Goal: Task Accomplishment & Management: Complete application form

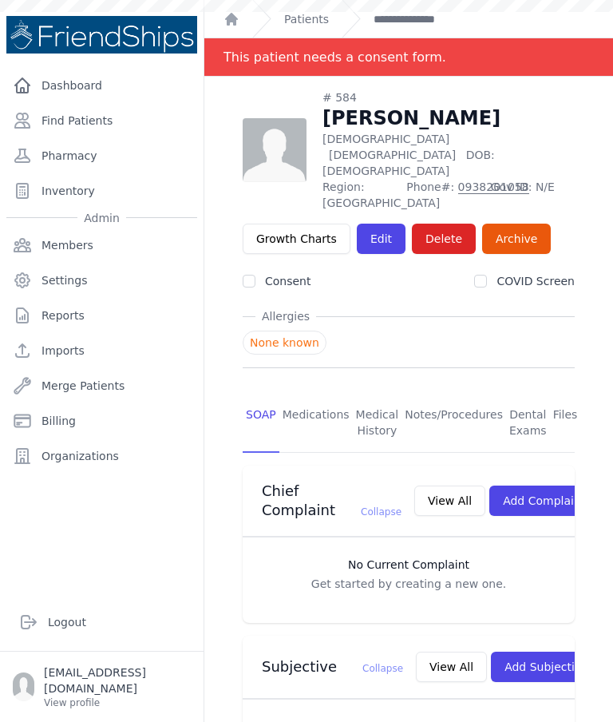
click at [145, 124] on link "Find Patients" at bounding box center [101, 121] width 191 height 32
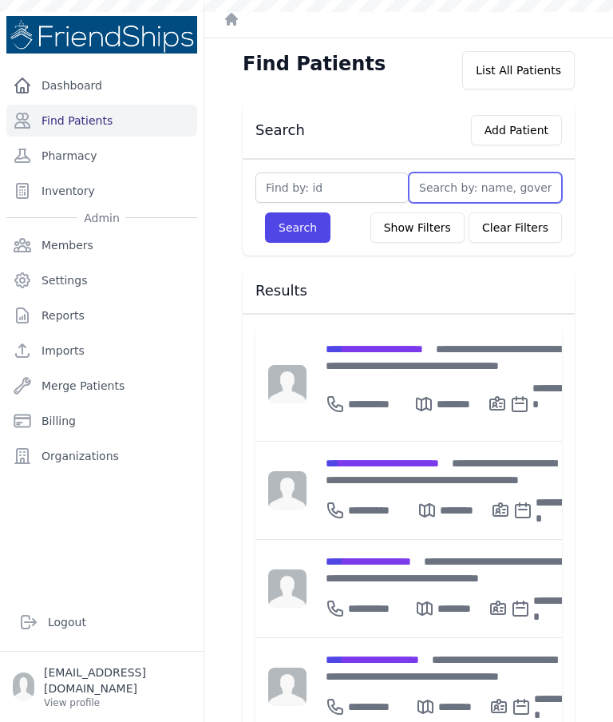
click at [484, 181] on input "text" at bounding box center [485, 187] width 153 height 30
type input "T"
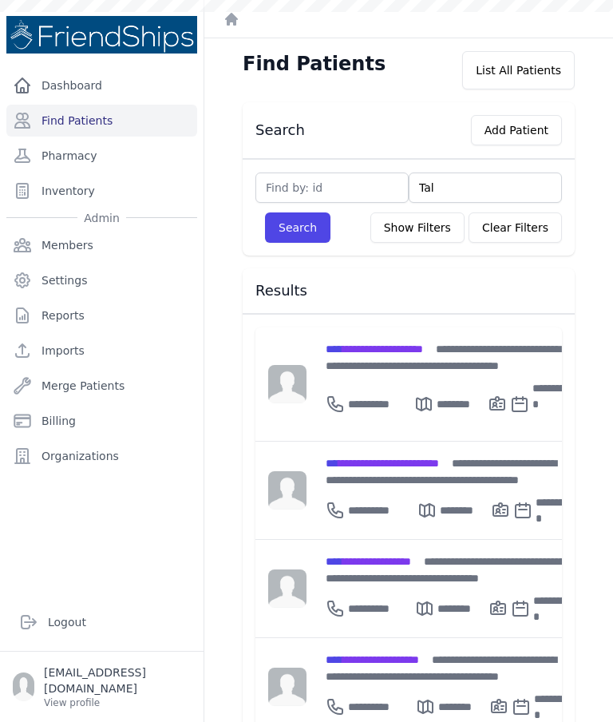
type input "Tala"
type input "Talal"
type input "Talall"
type input "Talal"
click at [308, 227] on button "Search" at bounding box center [297, 227] width 65 height 30
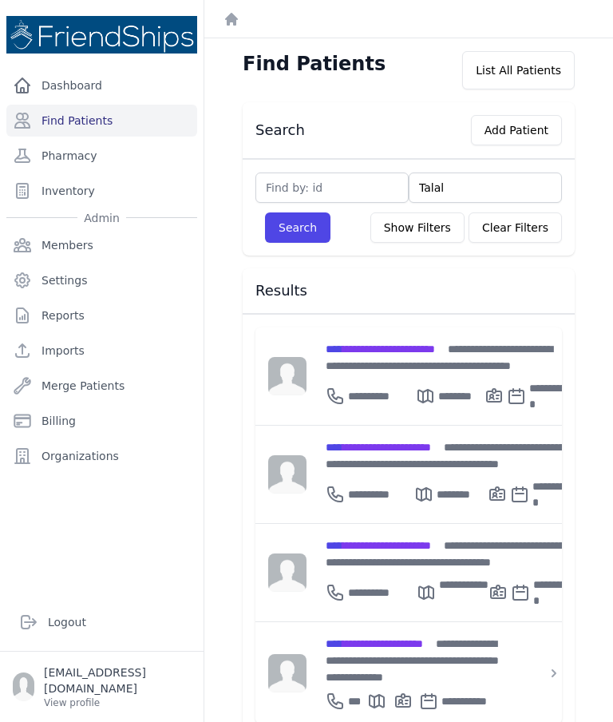
click at [413, 355] on div "**********" at bounding box center [447, 357] width 243 height 34
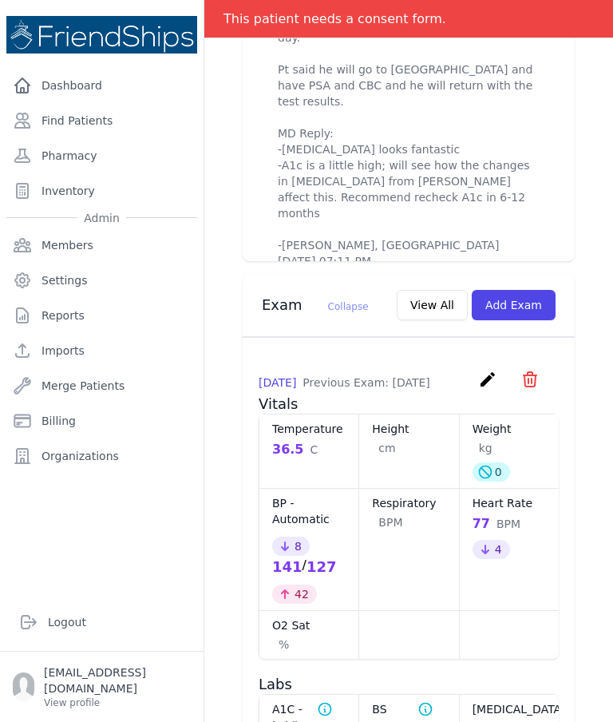
scroll to position [967, 0]
click at [519, 300] on button "Add Exam" at bounding box center [514, 306] width 84 height 30
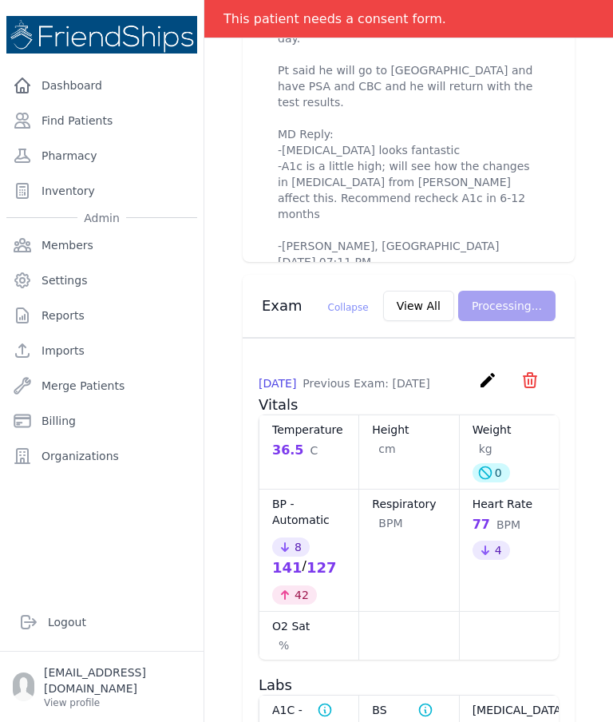
scroll to position [0, 0]
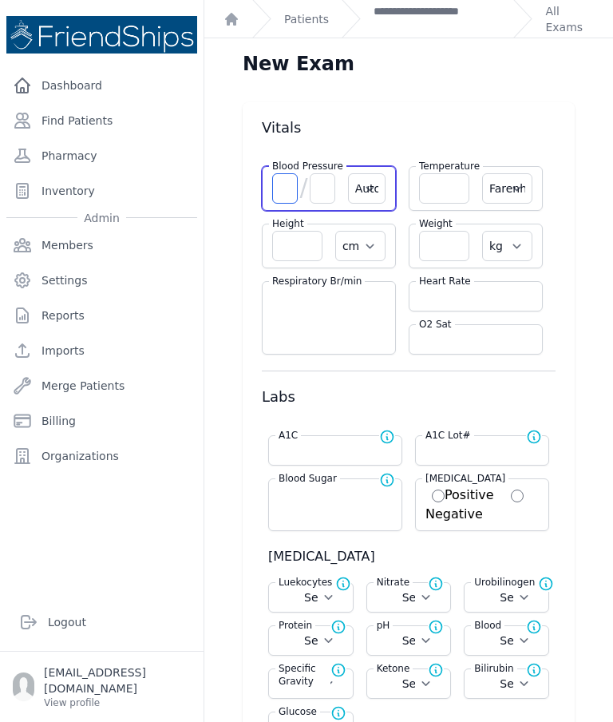
click at [288, 188] on input "number" at bounding box center [285, 188] width 26 height 30
type input "117"
click at [330, 189] on input "number" at bounding box center [323, 188] width 26 height 30
type input "73"
select select "Automatic"
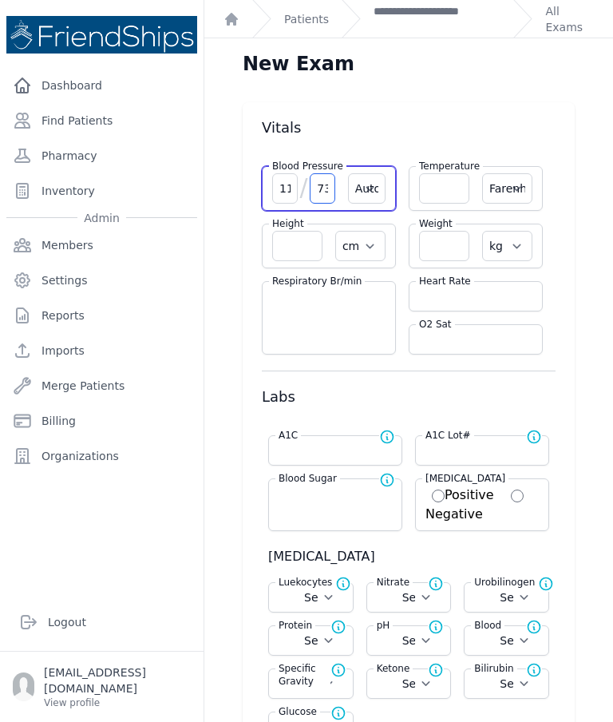
select select "F"
select select "cm"
select select "kg"
select select
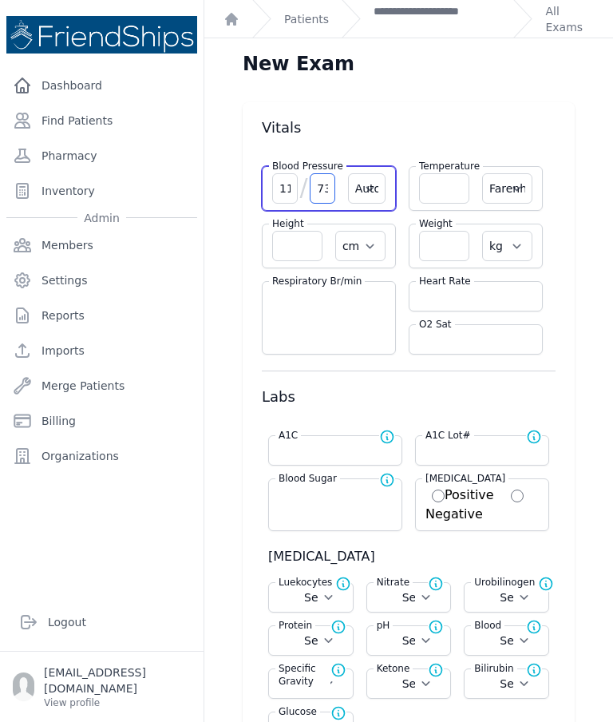
select select
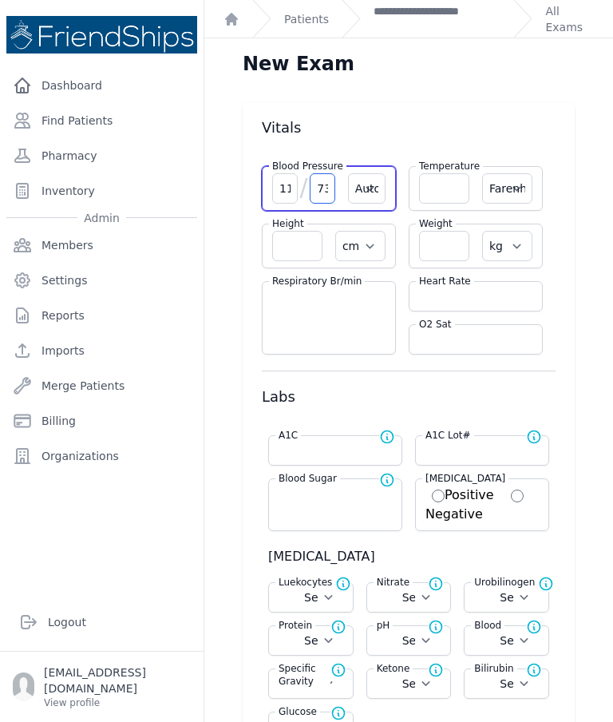
select select
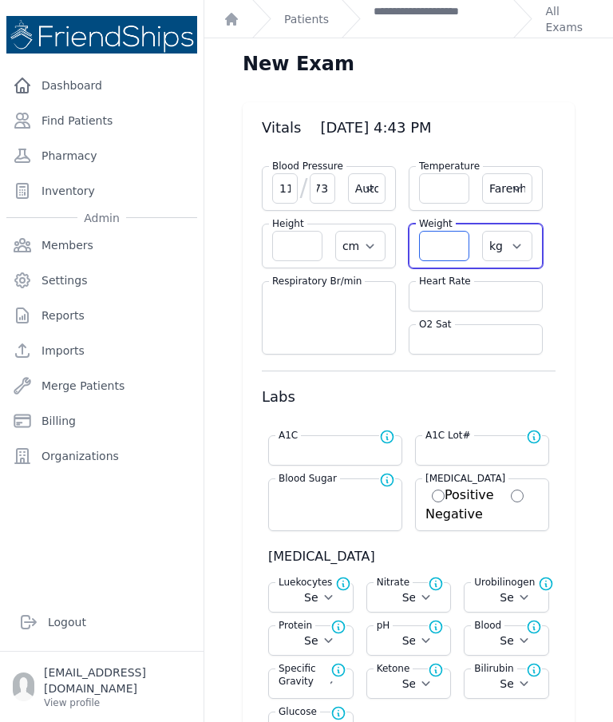
click at [459, 252] on input "number" at bounding box center [444, 246] width 50 height 30
click at [476, 295] on input "number" at bounding box center [475, 296] width 113 height 16
select select "Automatic"
select select "F"
select select "cm"
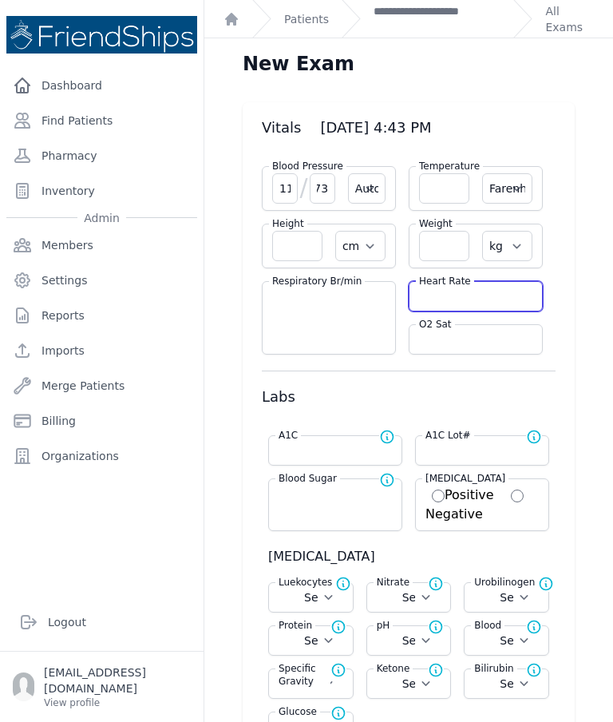
select select "kg"
select select
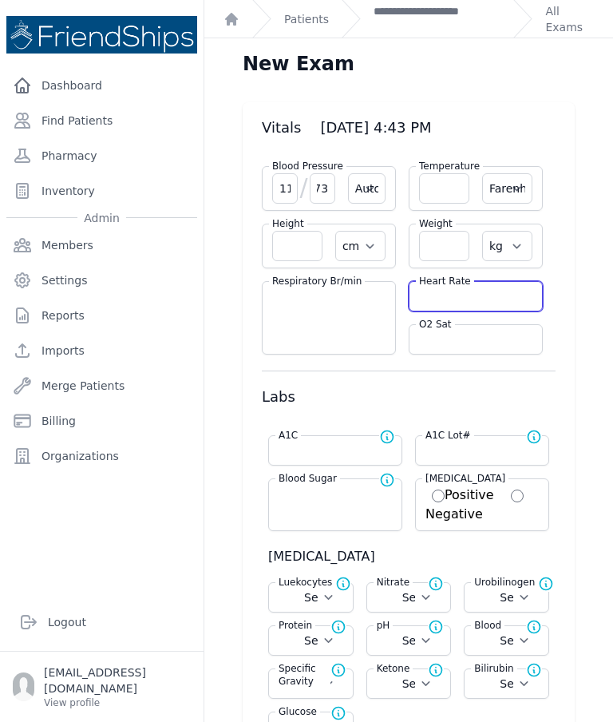
select select
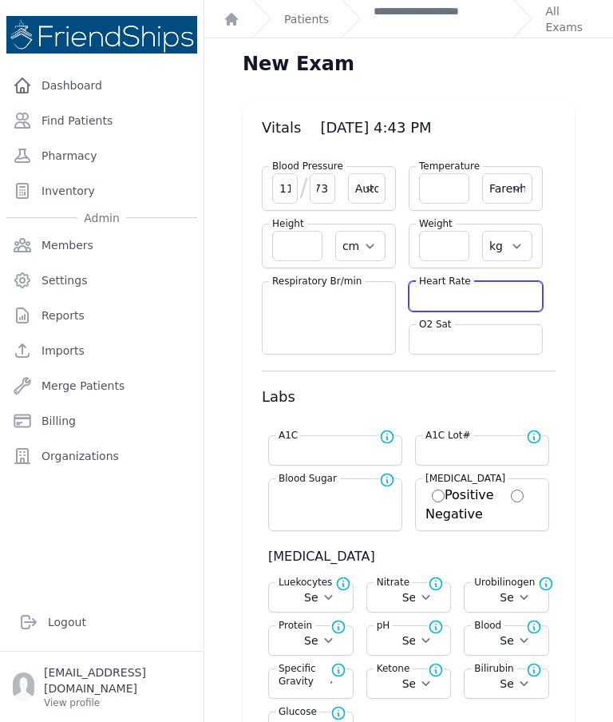
select select
type input "91"
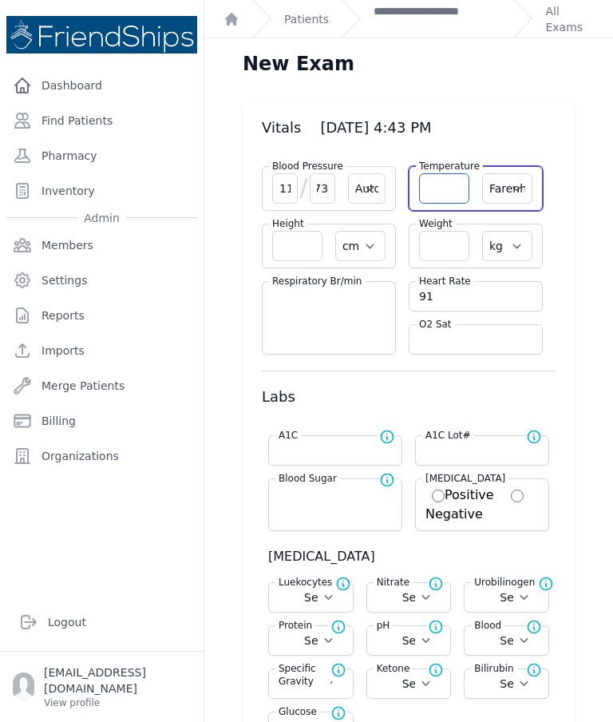
click at [438, 177] on input "number" at bounding box center [444, 188] width 50 height 30
type input "3"
select select "Automatic"
select select "F"
select select "cm"
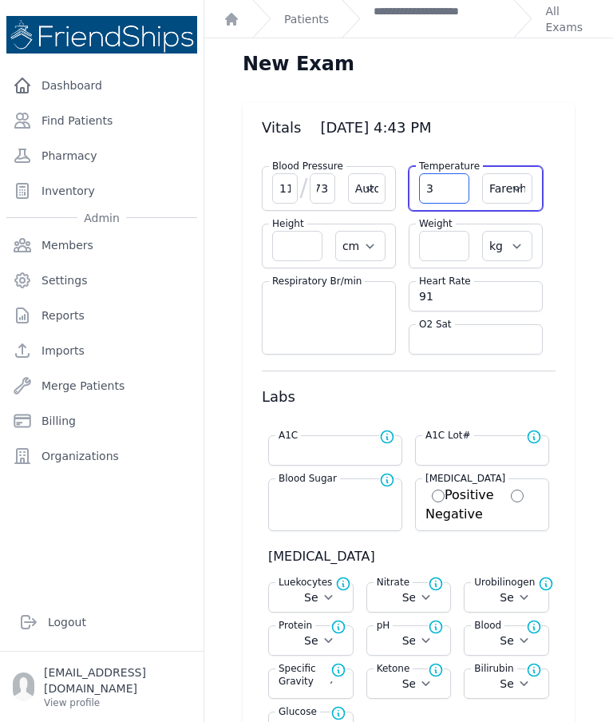
select select "kg"
select select
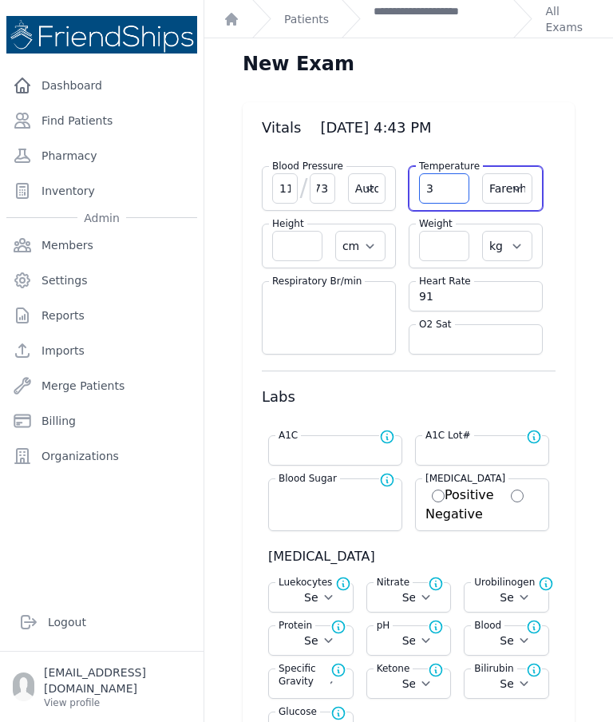
select select
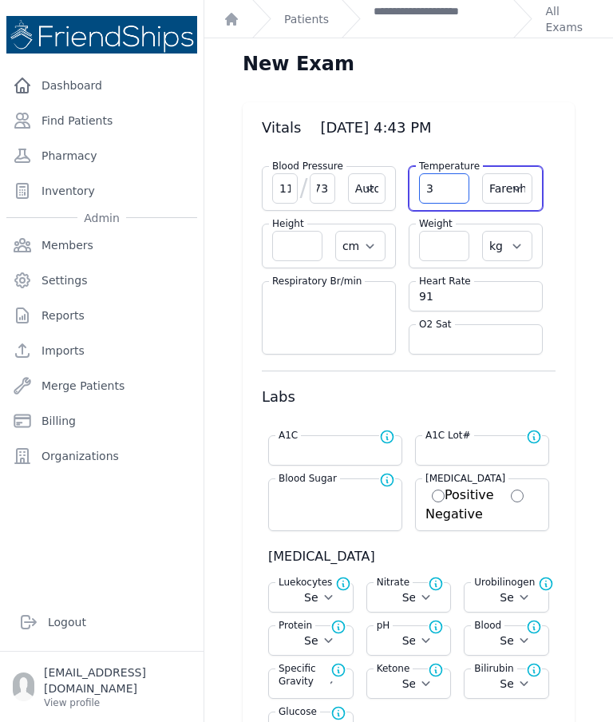
select select
type input "36.7"
click at [512, 188] on select "Farenheit Celcius" at bounding box center [507, 188] width 50 height 30
select select "C"
select select "Automatic"
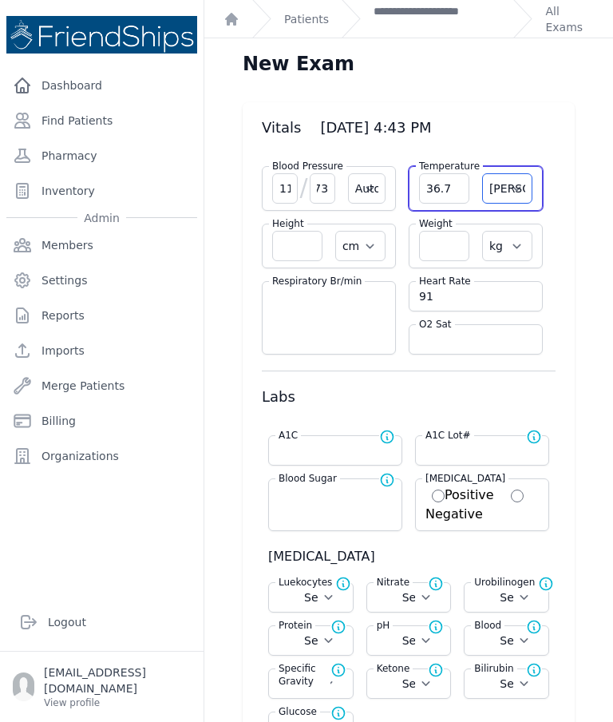
select select "cm"
select select "kg"
select select
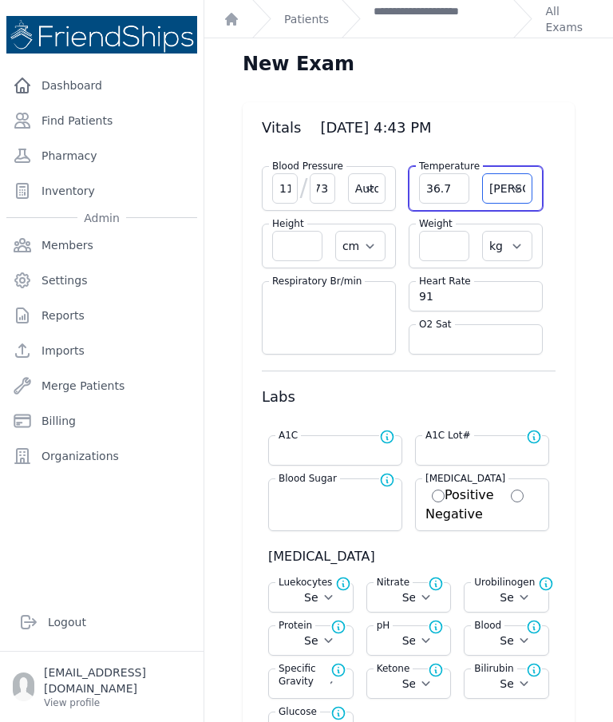
select select
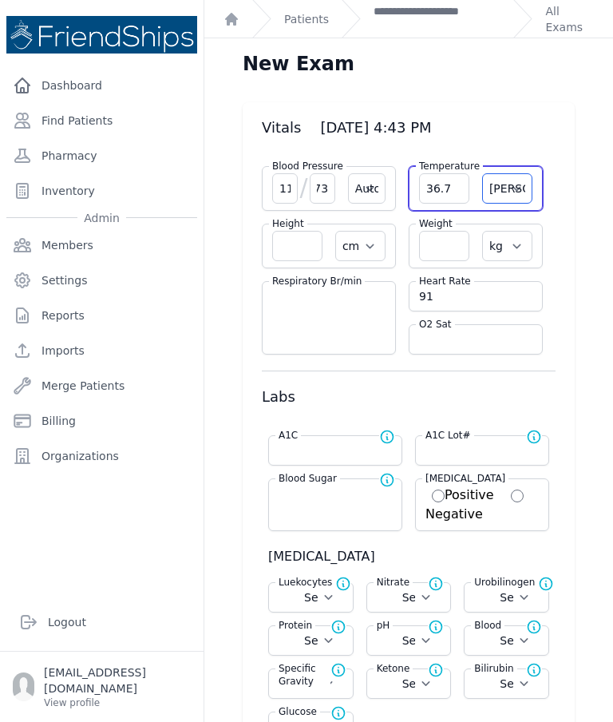
select select
click at [450, 248] on input "number" at bounding box center [444, 246] width 50 height 30
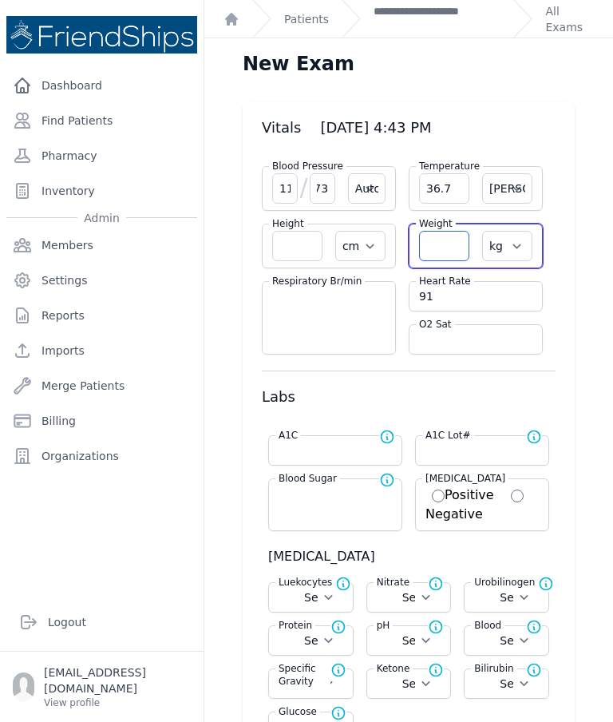
select select "Automatic"
select select "C"
select select "cm"
select select "kg"
select select
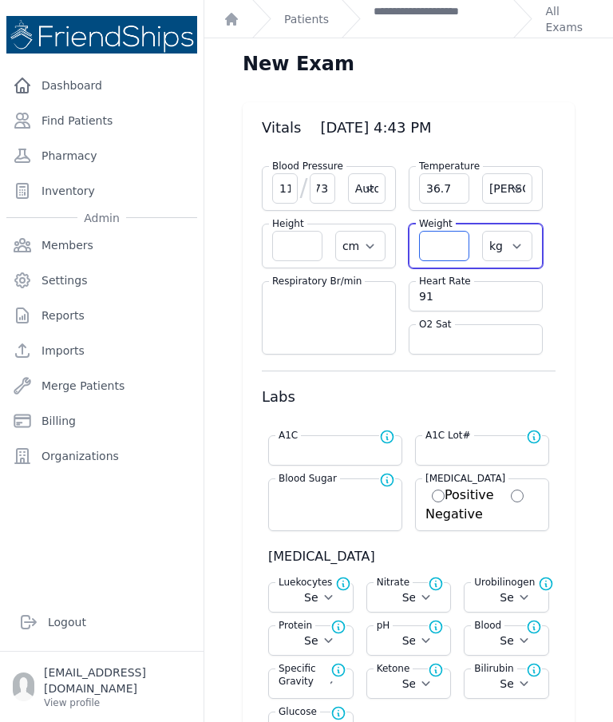
select select
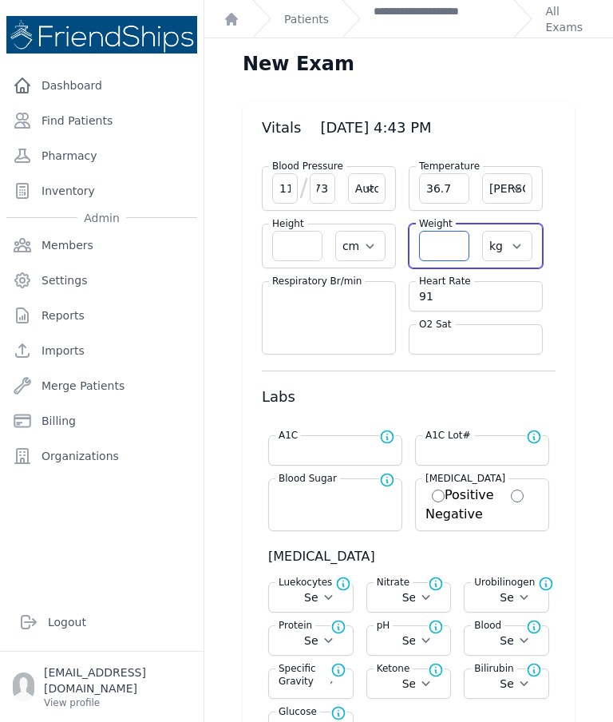
select select
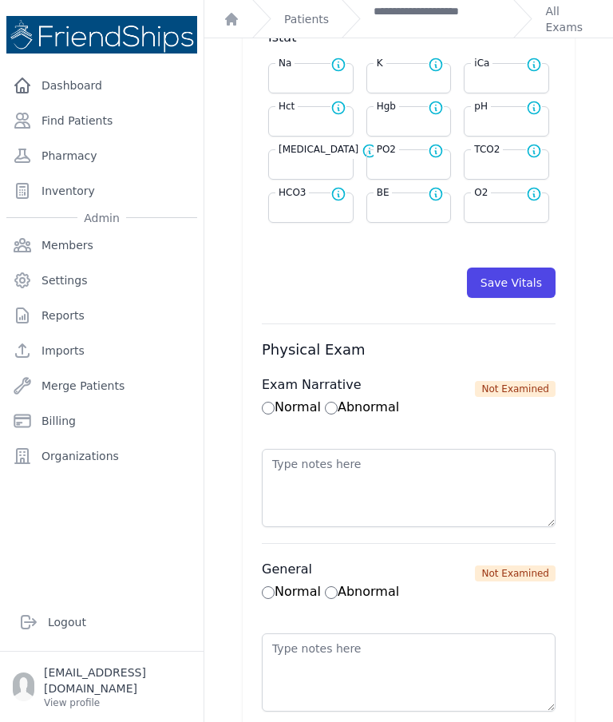
scroll to position [808, 0]
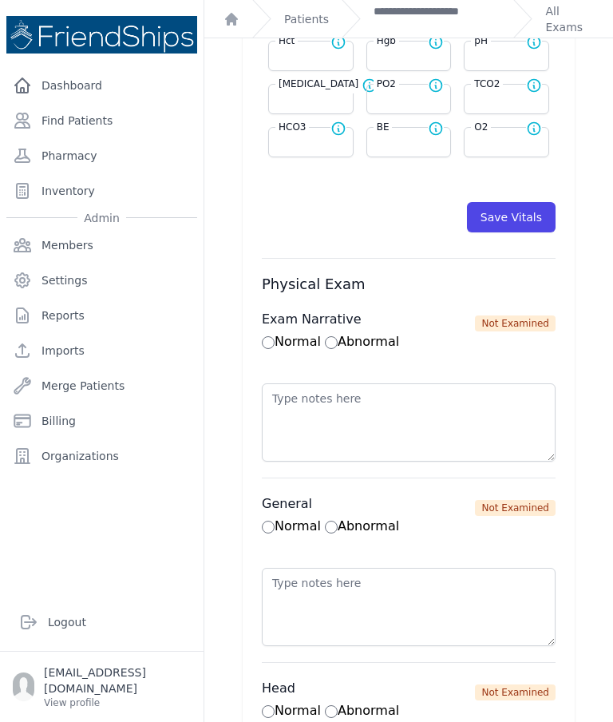
type input "69.1"
click at [517, 226] on button "Save Vitals" at bounding box center [511, 217] width 89 height 30
select select "Automatic"
select select "cm"
select select "kg"
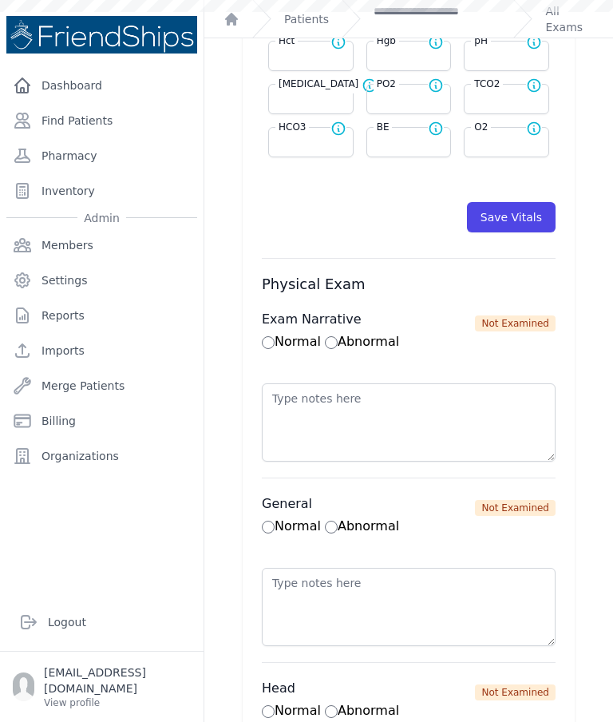
select select
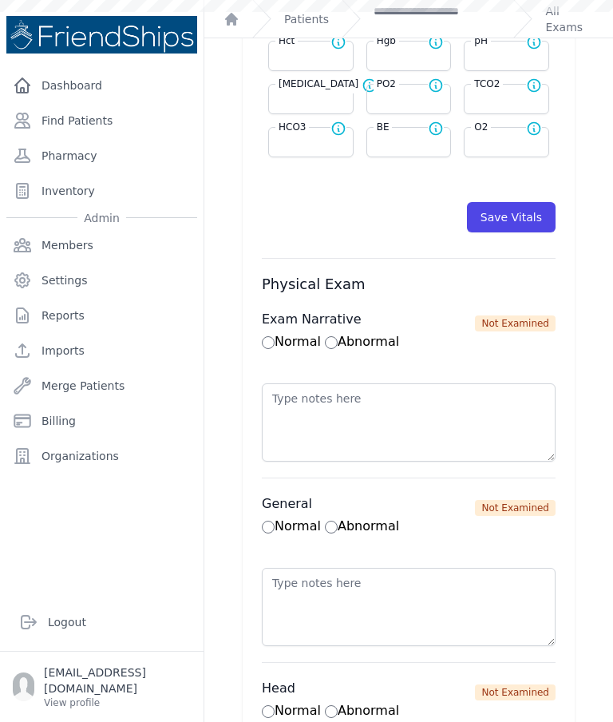
select select
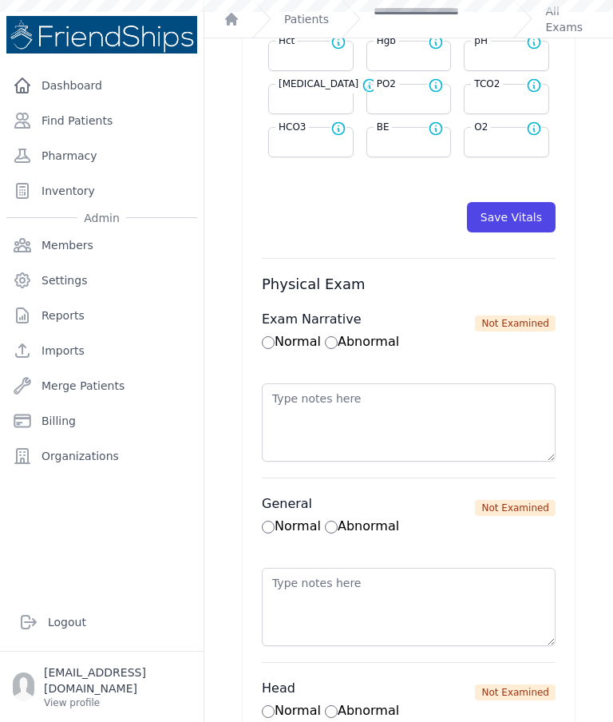
scroll to position [0, 0]
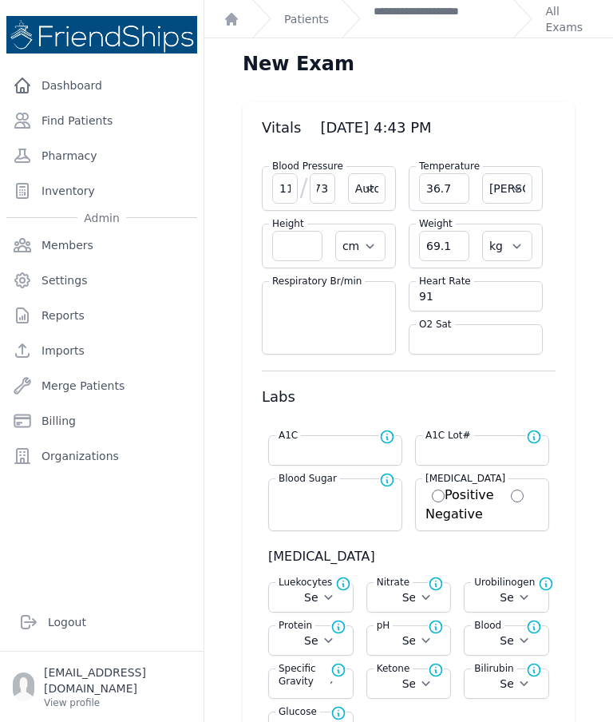
click at [417, 26] on link "**********" at bounding box center [437, 19] width 127 height 32
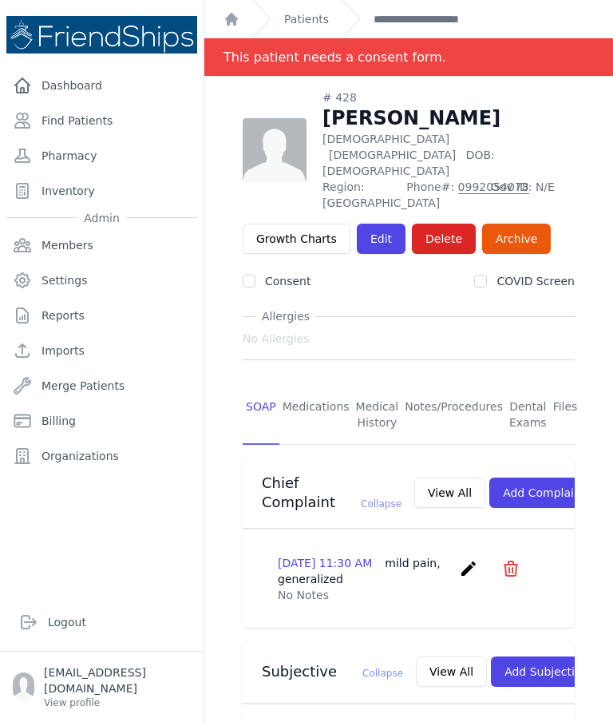
click at [315, 386] on link "Medications" at bounding box center [316, 415] width 73 height 59
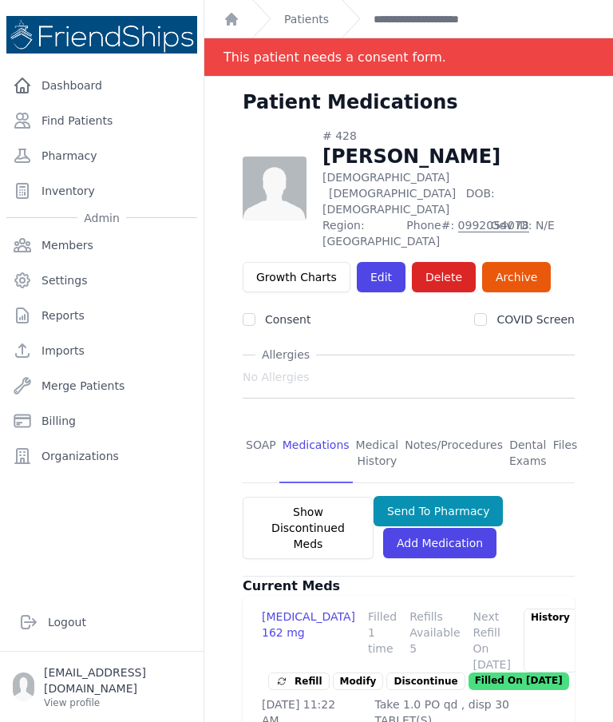
click at [273, 424] on link "SOAP" at bounding box center [261, 453] width 37 height 59
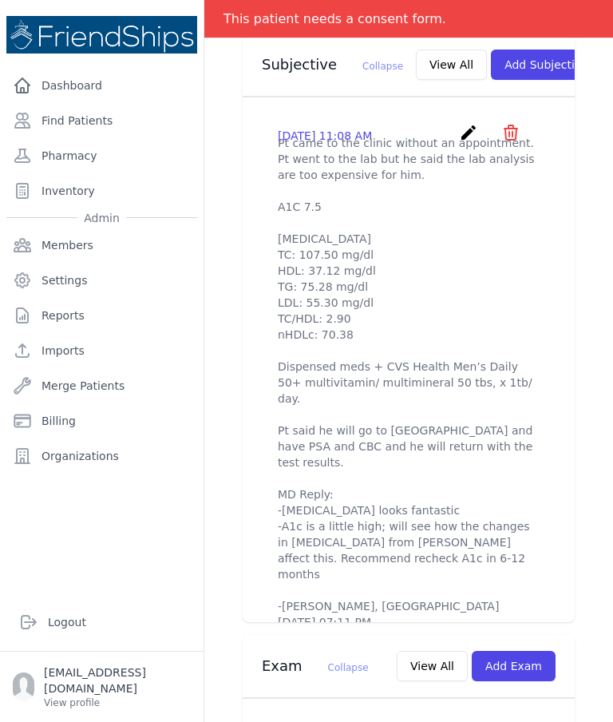
scroll to position [607, 0]
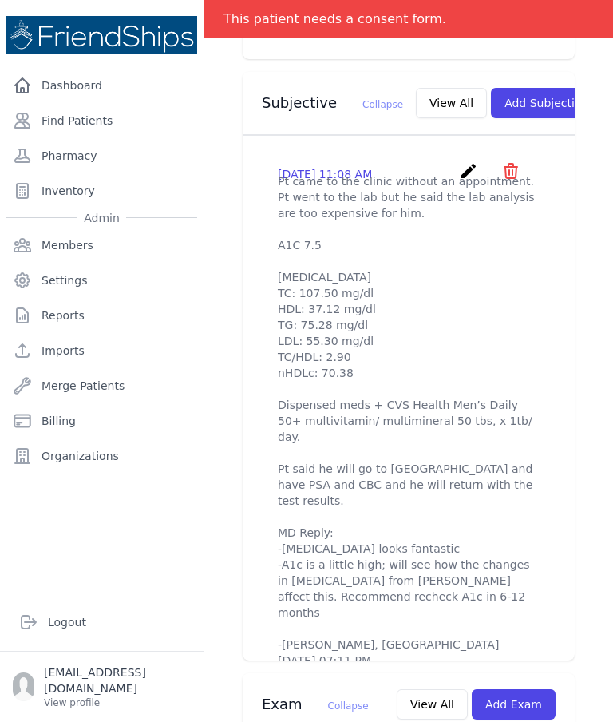
click at [416, 97] on button "View All" at bounding box center [451, 103] width 71 height 30
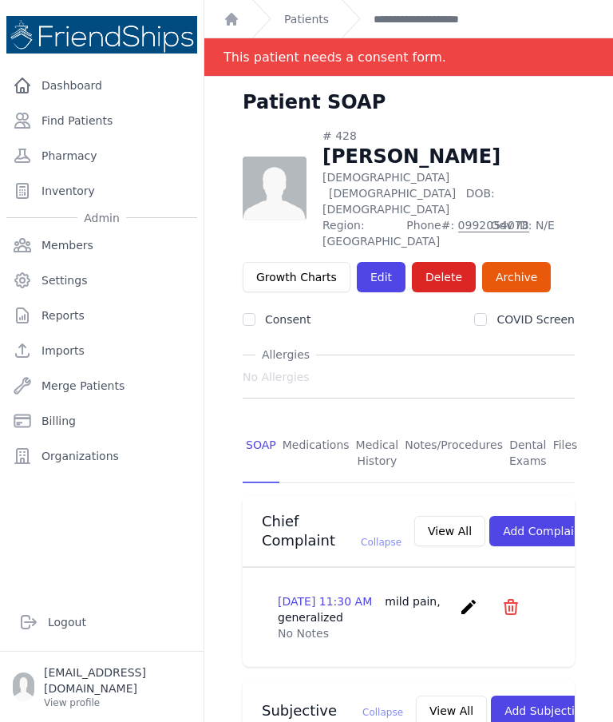
scroll to position [0, 0]
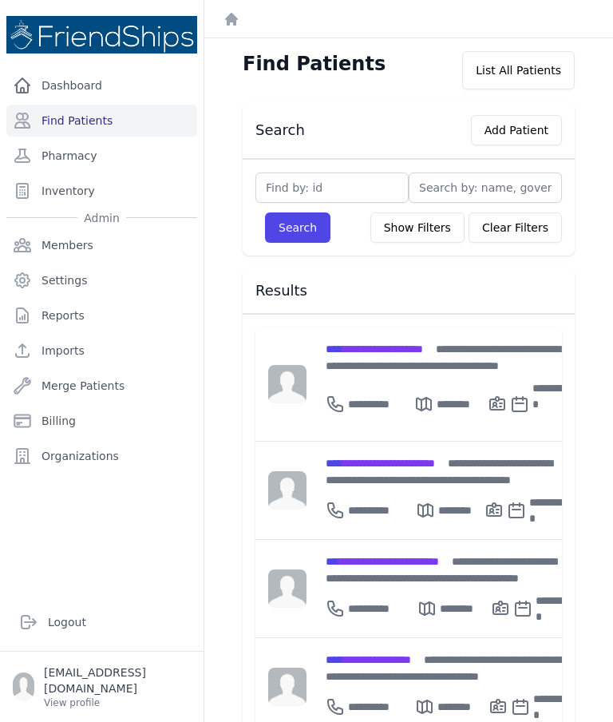
click at [371, 343] on span "**********" at bounding box center [374, 348] width 97 height 11
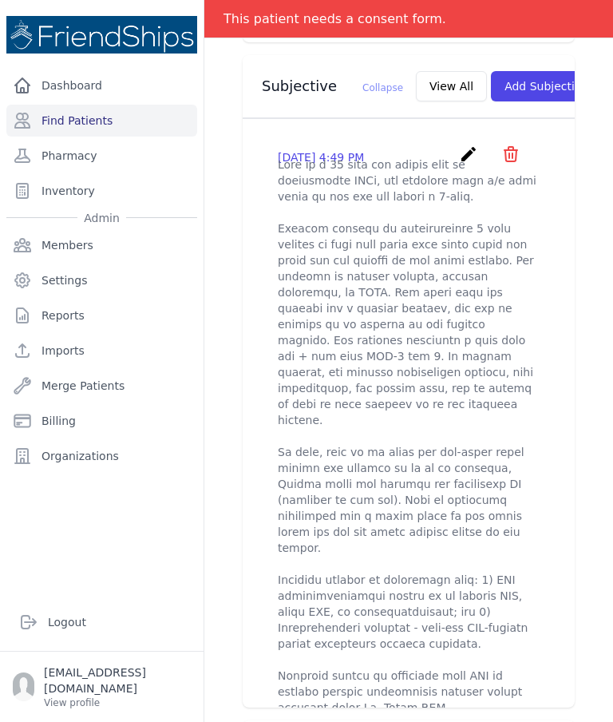
scroll to position [532, 0]
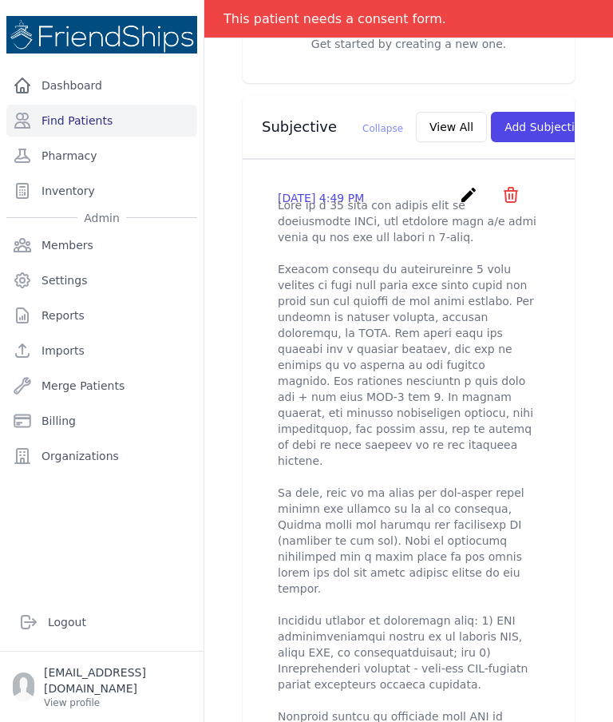
click at [416, 126] on button "View All" at bounding box center [451, 127] width 71 height 30
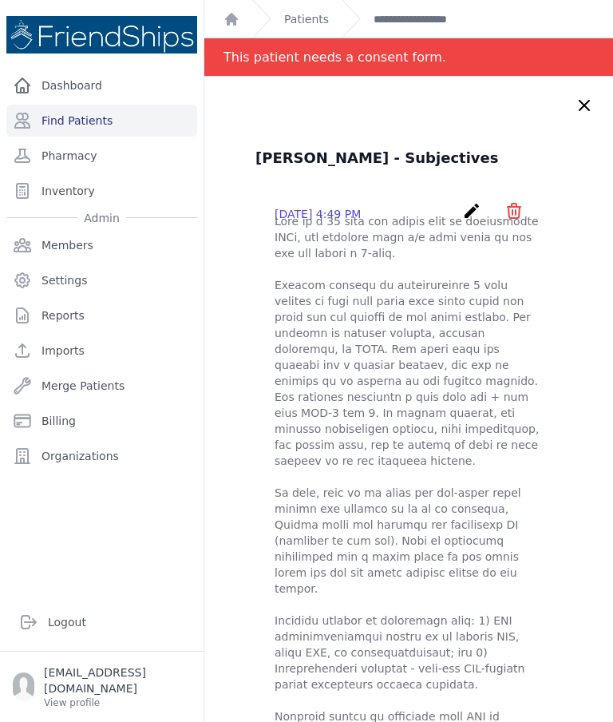
scroll to position [0, 0]
click at [119, 121] on link "Find Patients" at bounding box center [101, 121] width 191 height 32
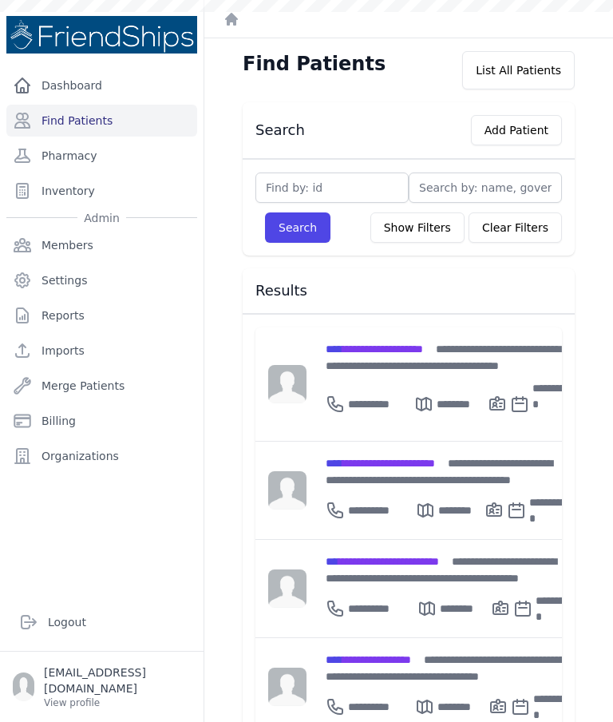
click at [393, 564] on span "**********" at bounding box center [382, 561] width 113 height 11
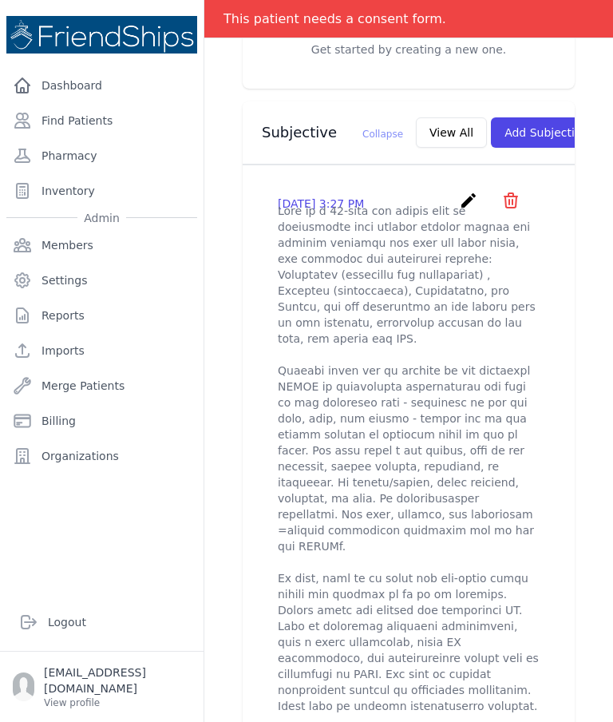
scroll to position [521, 0]
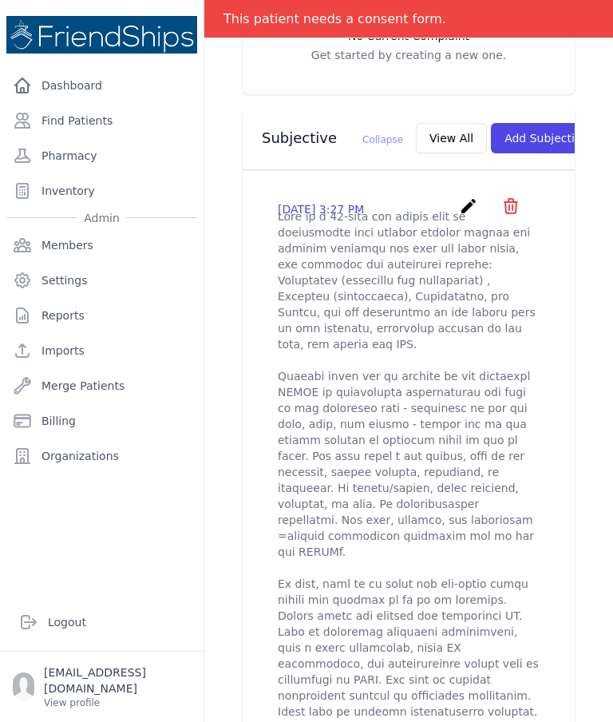
click at [416, 133] on button "View All" at bounding box center [451, 138] width 71 height 30
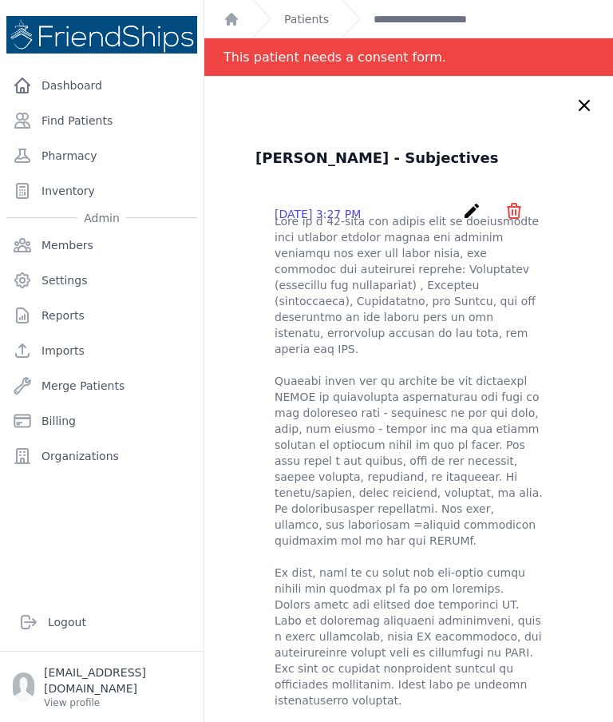
scroll to position [0, 0]
click at [113, 121] on link "Find Patients" at bounding box center [101, 121] width 191 height 32
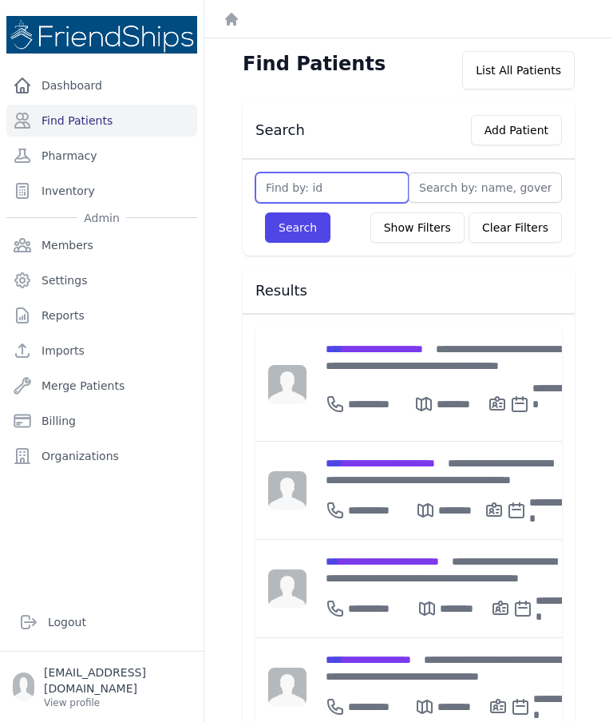
click at [327, 178] on input "text" at bounding box center [332, 187] width 153 height 30
type input "772"
click at [296, 252] on div "772 Search Show Filters Clear Filters Filter By Age 0-20 21-40 41-60 60+ Filter…" at bounding box center [409, 207] width 332 height 97
click at [306, 229] on button "Search" at bounding box center [297, 227] width 65 height 30
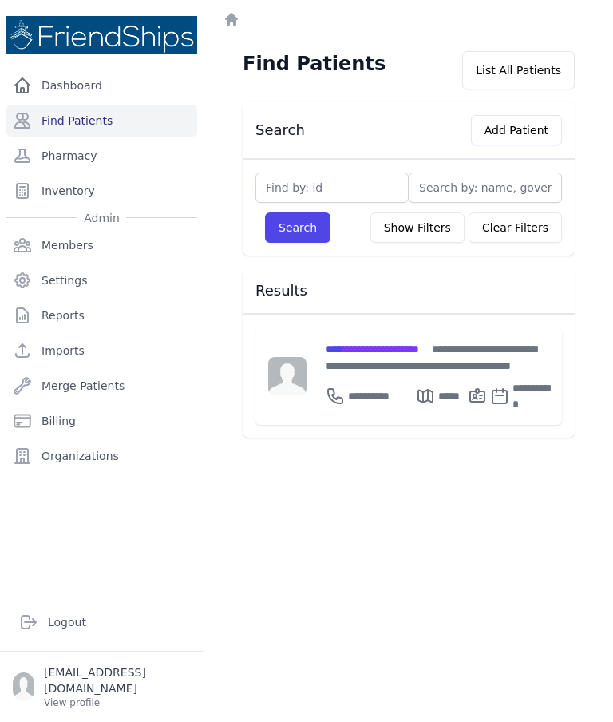
click at [419, 344] on span "**********" at bounding box center [372, 348] width 93 height 11
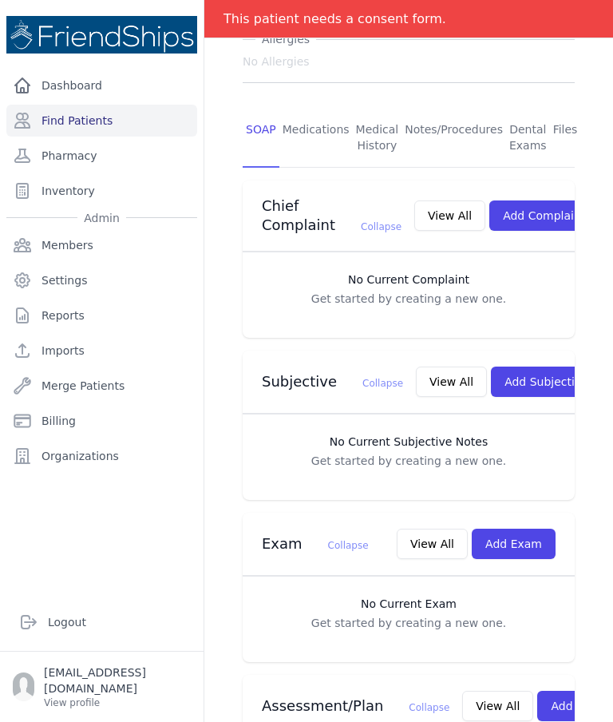
scroll to position [279, 0]
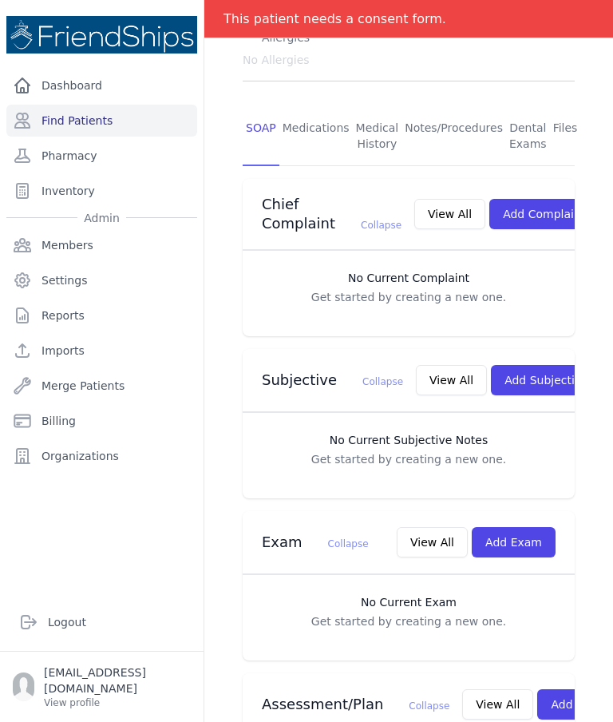
click at [514, 365] on button "Add Subjective" at bounding box center [546, 380] width 111 height 30
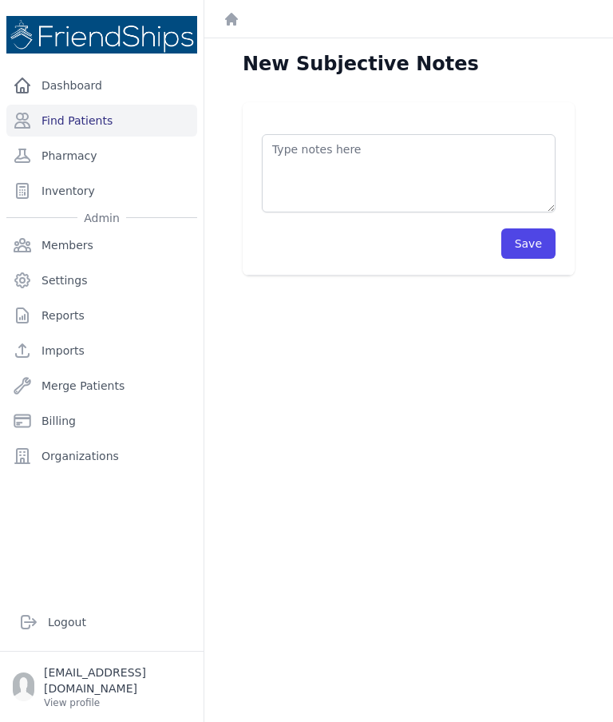
click at [421, 168] on textarea at bounding box center [409, 173] width 294 height 78
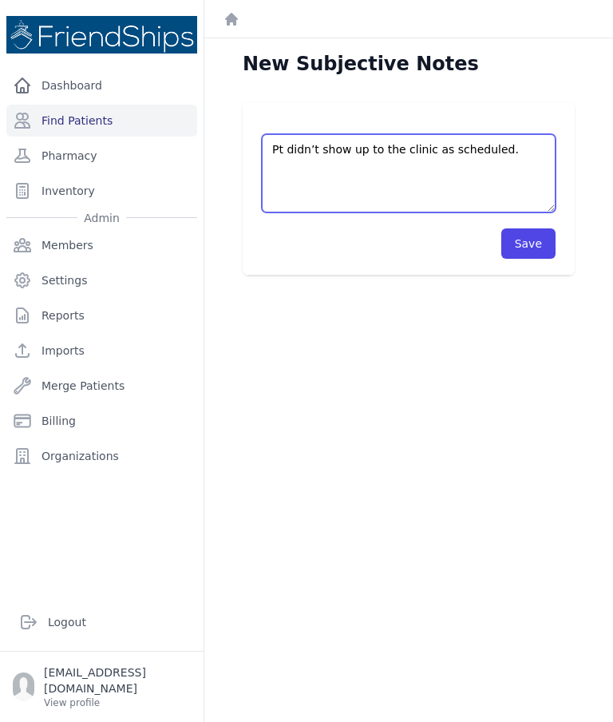
type textarea "Pt didn’t show up to the clinic as scheduled."
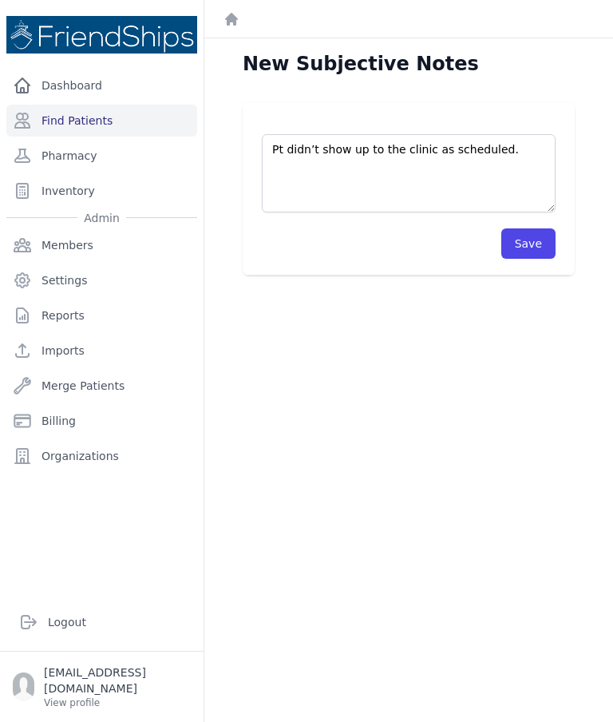
click at [540, 245] on button "Save" at bounding box center [529, 243] width 54 height 30
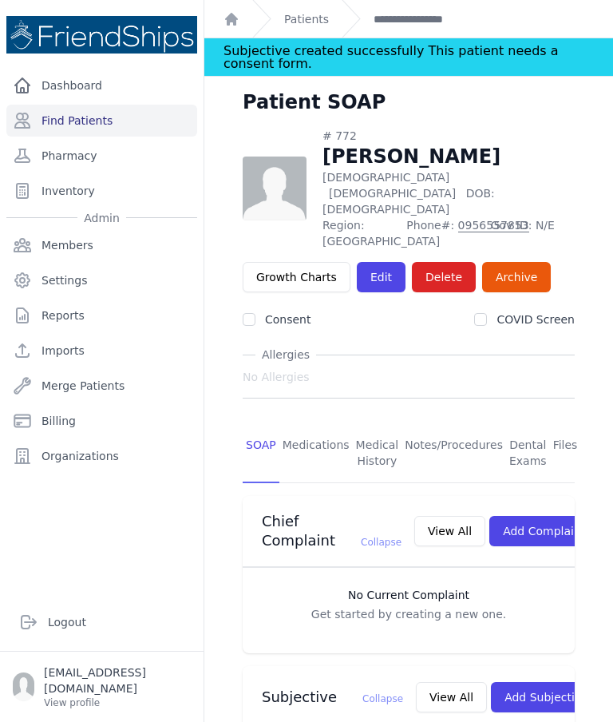
click at [310, 17] on link "Patients" at bounding box center [306, 19] width 45 height 16
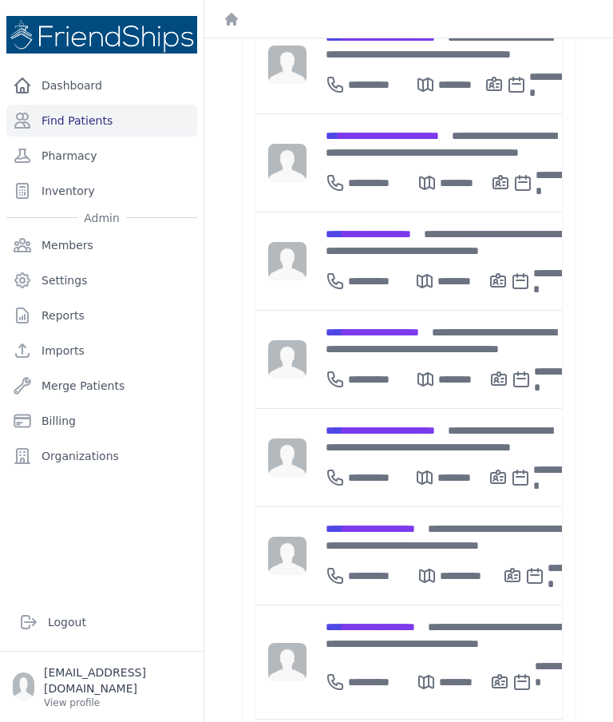
scroll to position [533, 0]
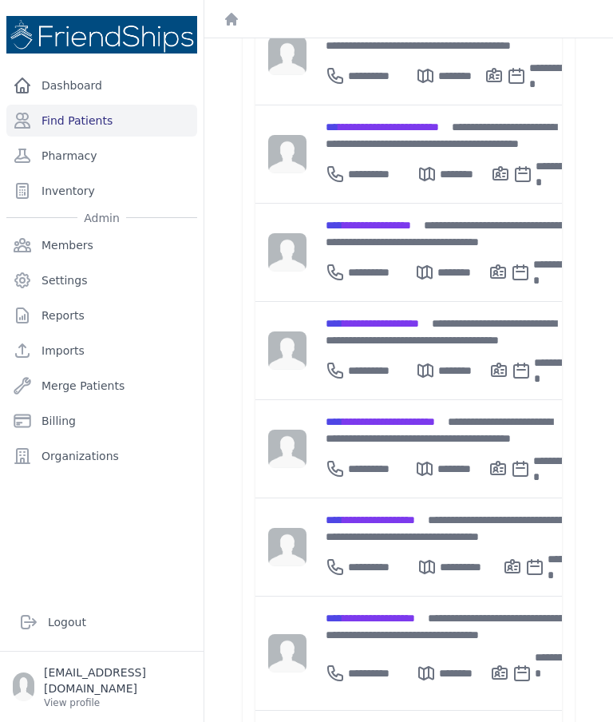
click at [399, 514] on span "**********" at bounding box center [370, 519] width 89 height 11
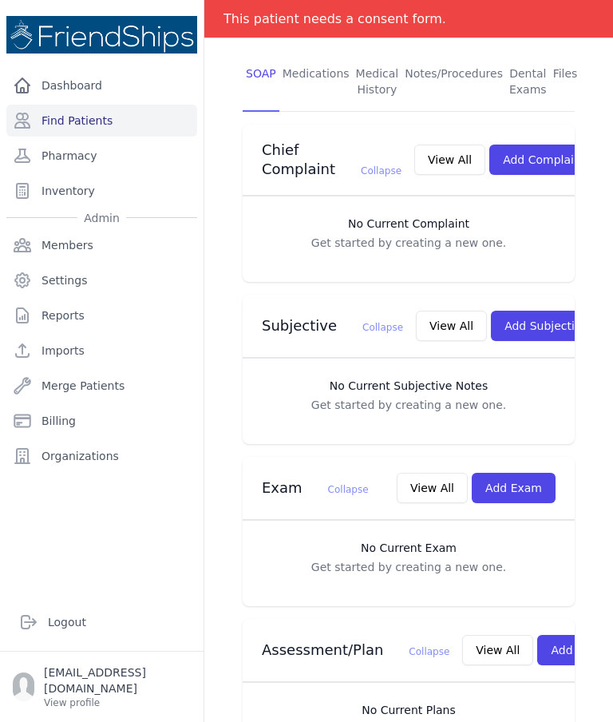
scroll to position [331, 0]
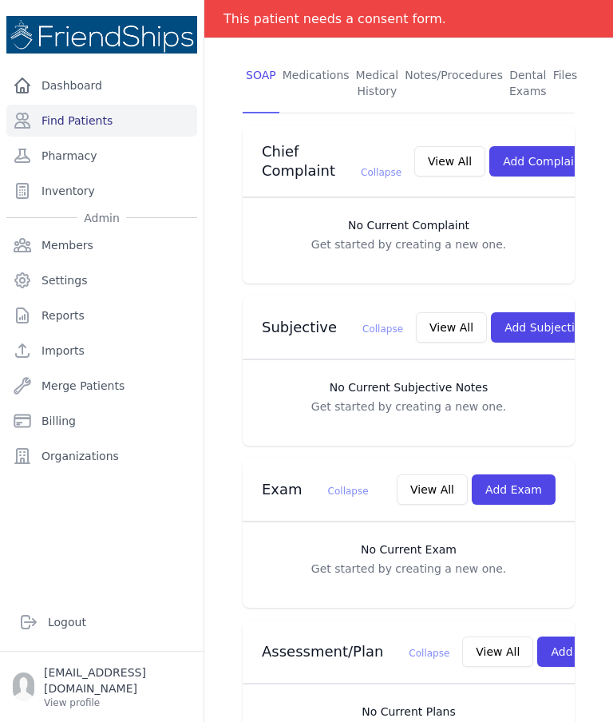
click at [533, 486] on button "Add Exam" at bounding box center [514, 489] width 84 height 30
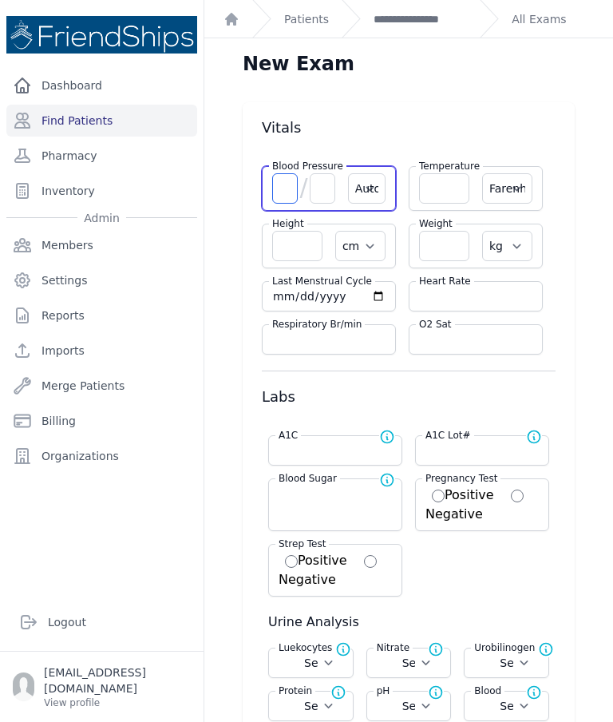
click at [290, 196] on input "number" at bounding box center [285, 188] width 26 height 30
type input "118"
click at [315, 200] on input "number" at bounding box center [323, 188] width 26 height 30
type input "7"
select select "Automatic"
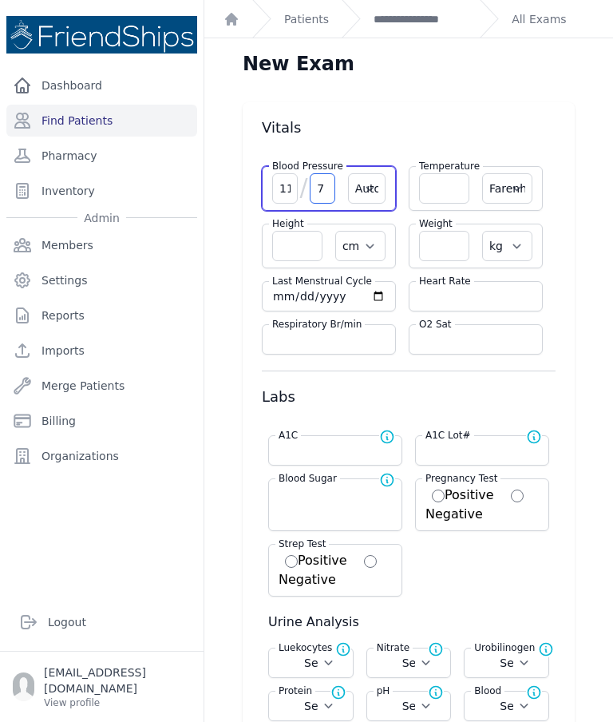
select select "F"
select select "cm"
select select "kg"
select select
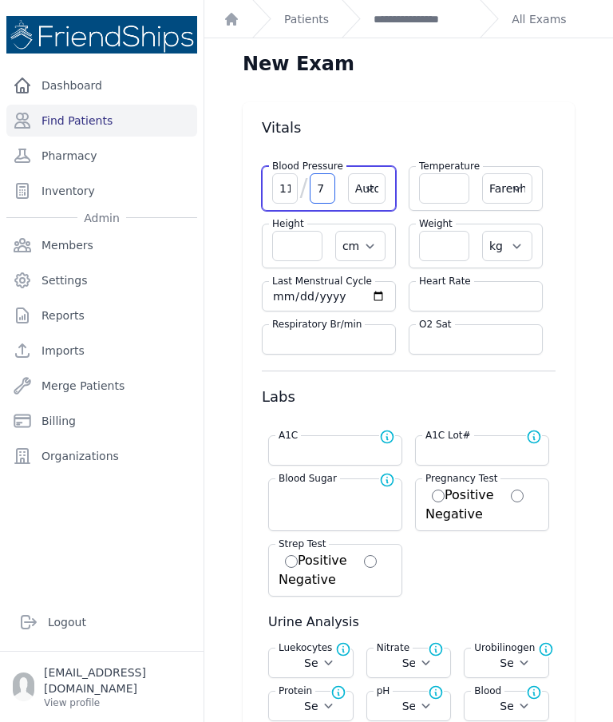
select select
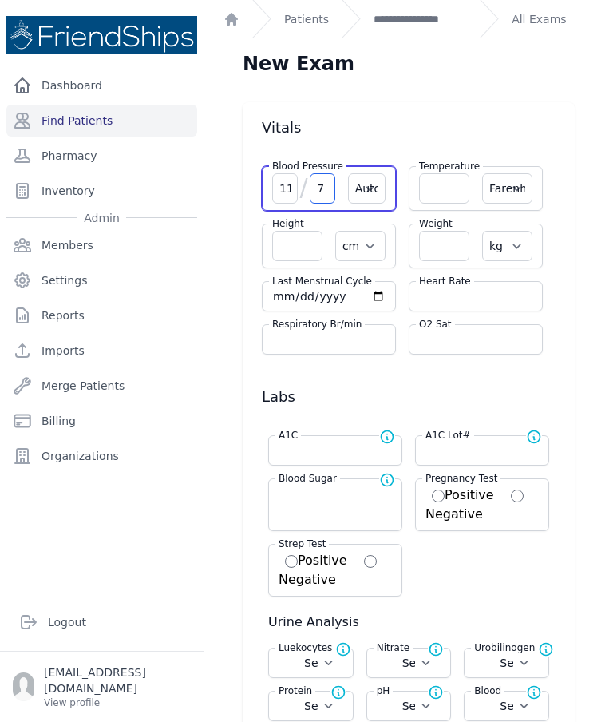
select select
type input "71"
click at [450, 190] on input "number" at bounding box center [444, 188] width 50 height 30
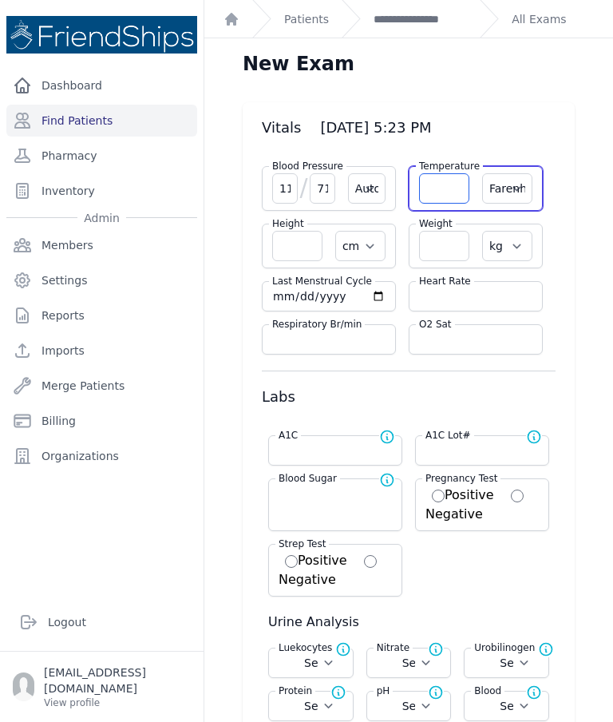
type input "3"
select select "Automatic"
select select "F"
select select "cm"
select select "kg"
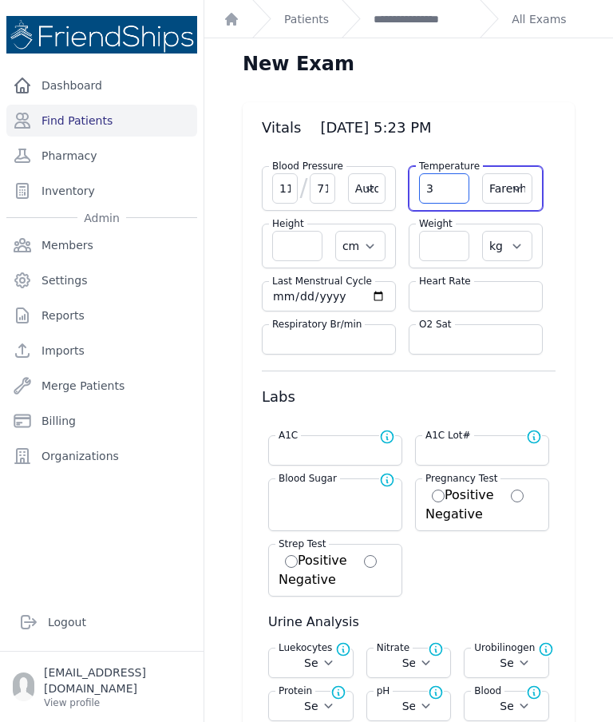
select select
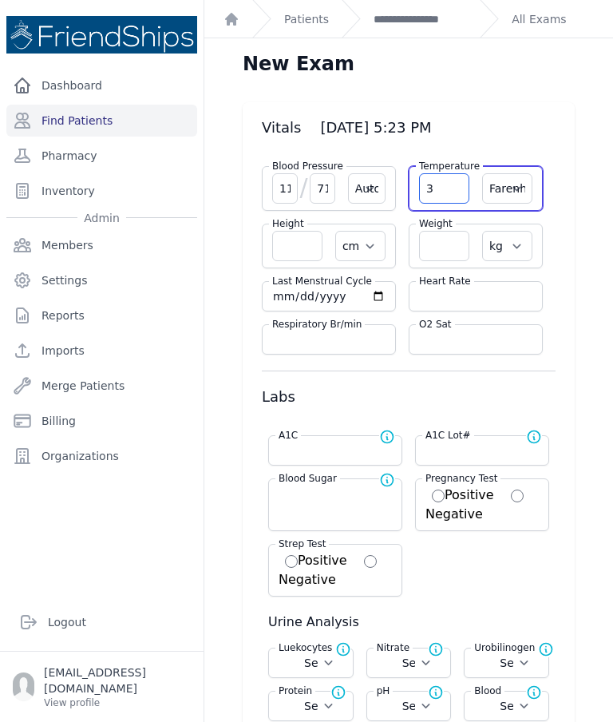
select select
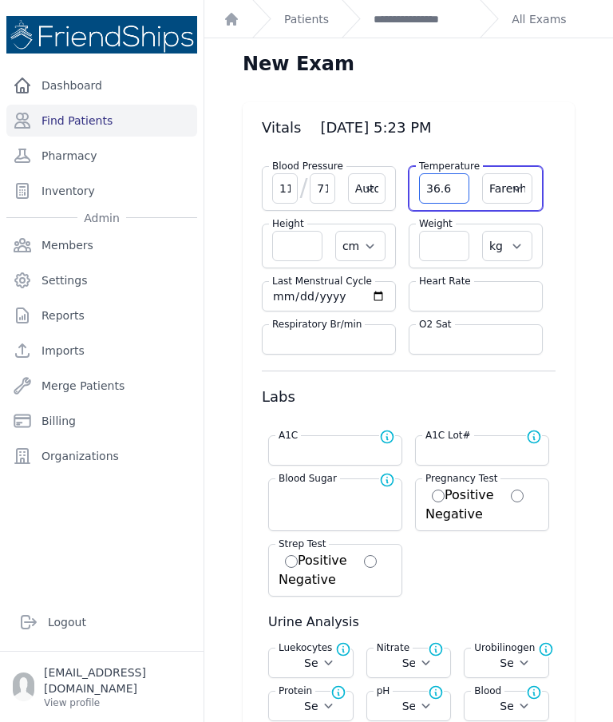
type input "36.6"
click at [510, 200] on select "Farenheit Celcius" at bounding box center [507, 188] width 50 height 30
select select "C"
select select "Automatic"
select select "cm"
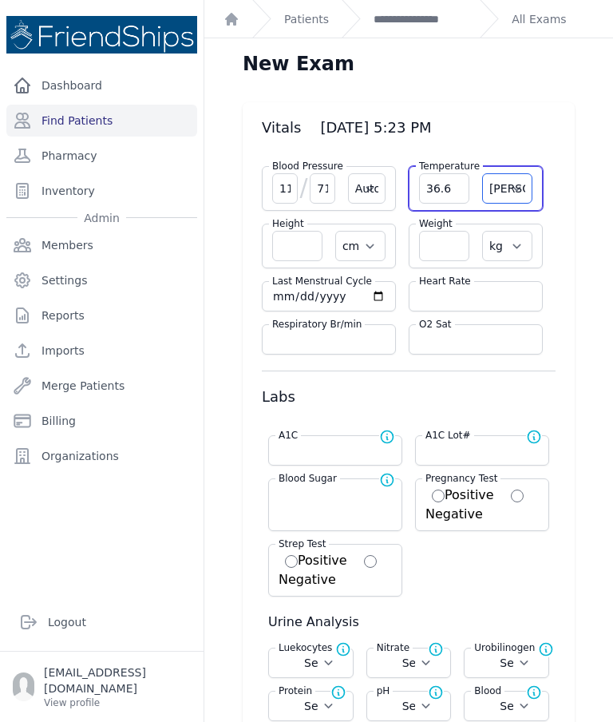
select select "kg"
select select
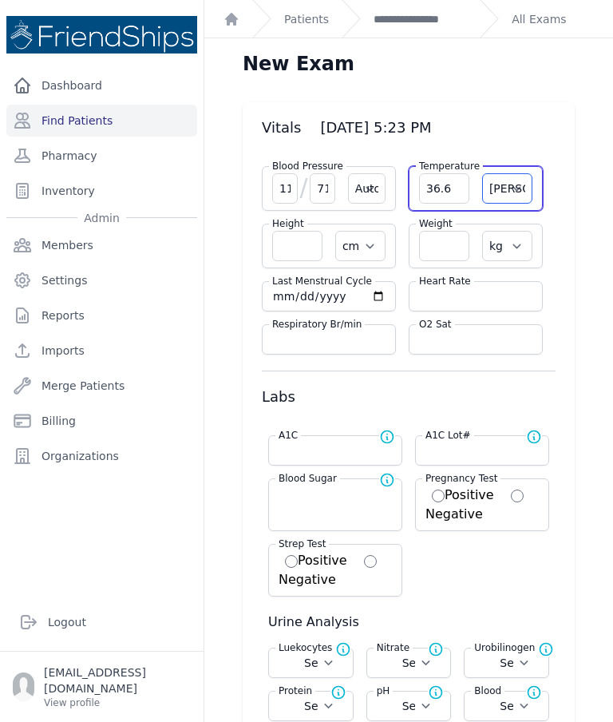
select select
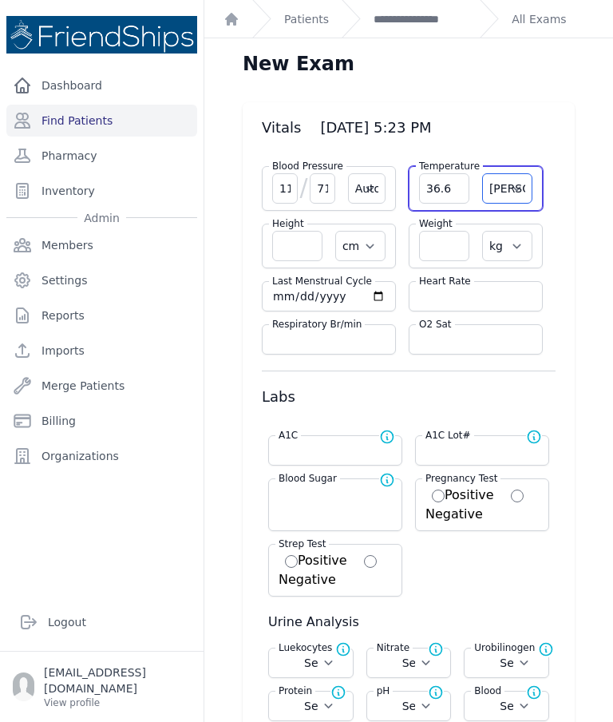
select select
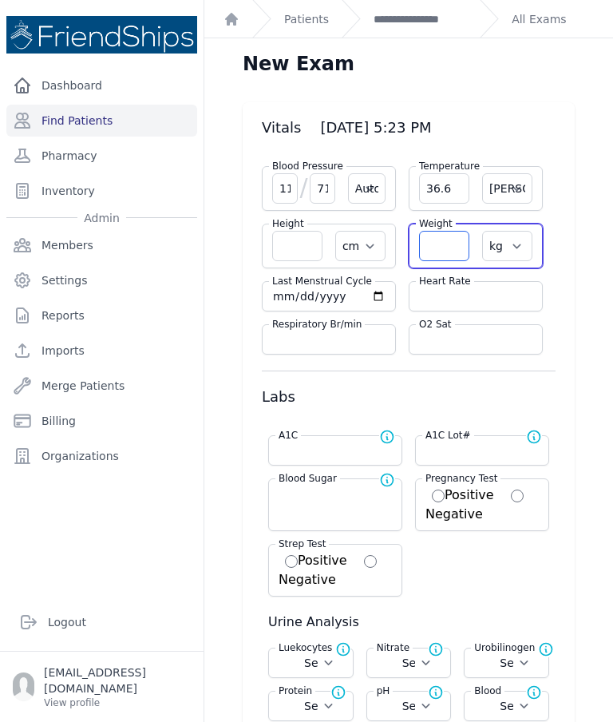
click at [454, 241] on input "number" at bounding box center [444, 246] width 50 height 30
select select "Automatic"
select select "C"
select select "cm"
select select "kg"
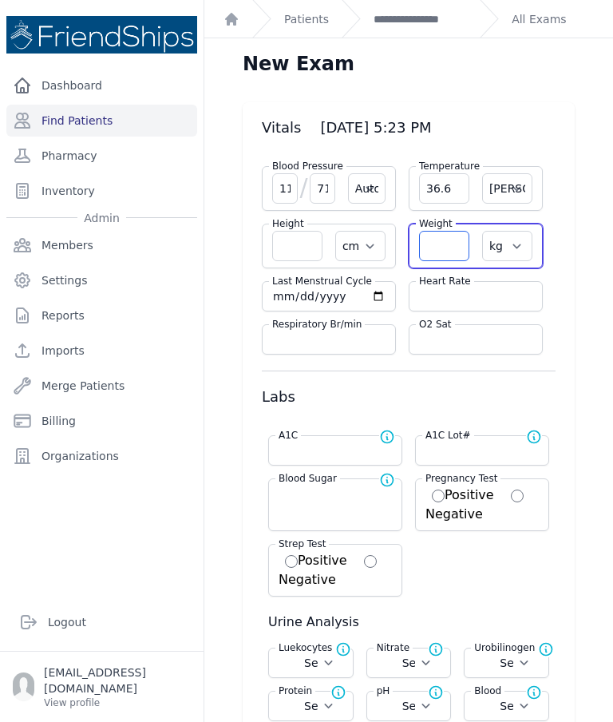
select select
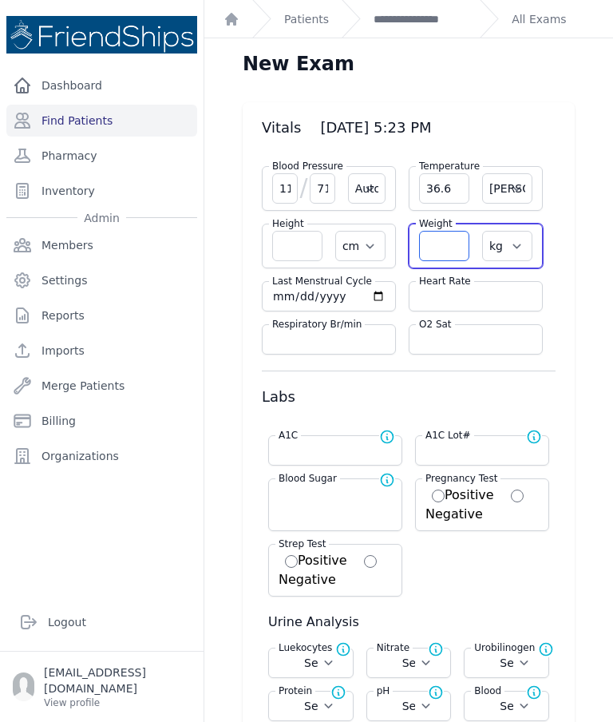
select select
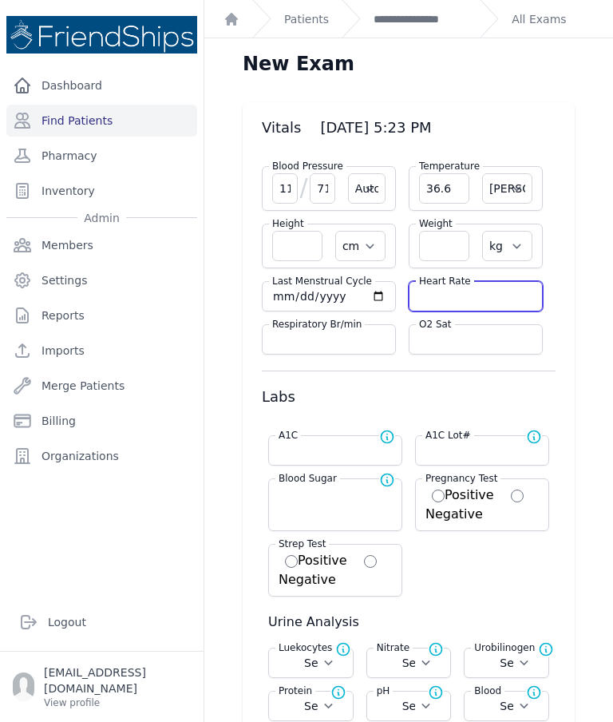
click at [488, 291] on input "number" at bounding box center [475, 296] width 113 height 16
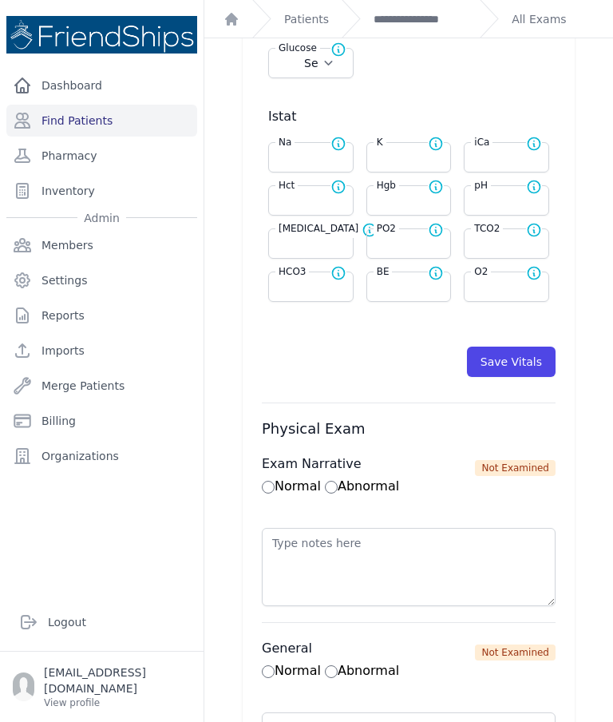
scroll to position [730, 0]
type input "84"
click at [510, 363] on button "Save Vitals" at bounding box center [511, 361] width 89 height 30
select select "Automatic"
select select "cm"
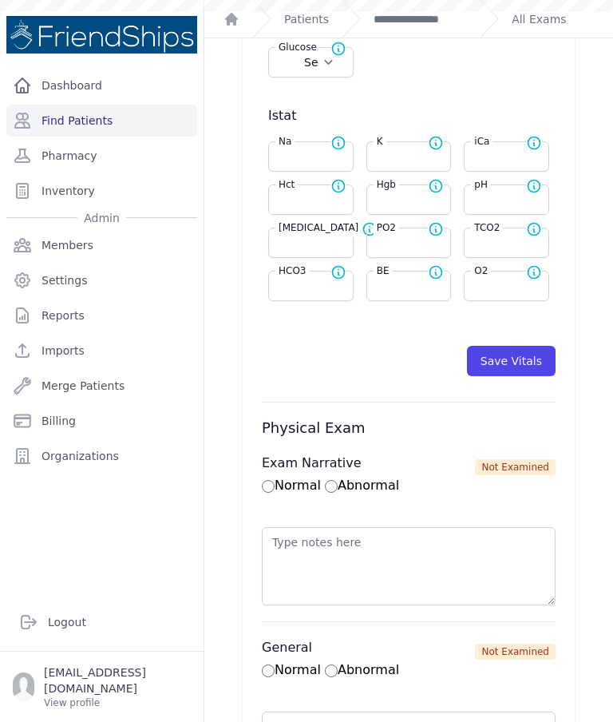
select select "kg"
select select
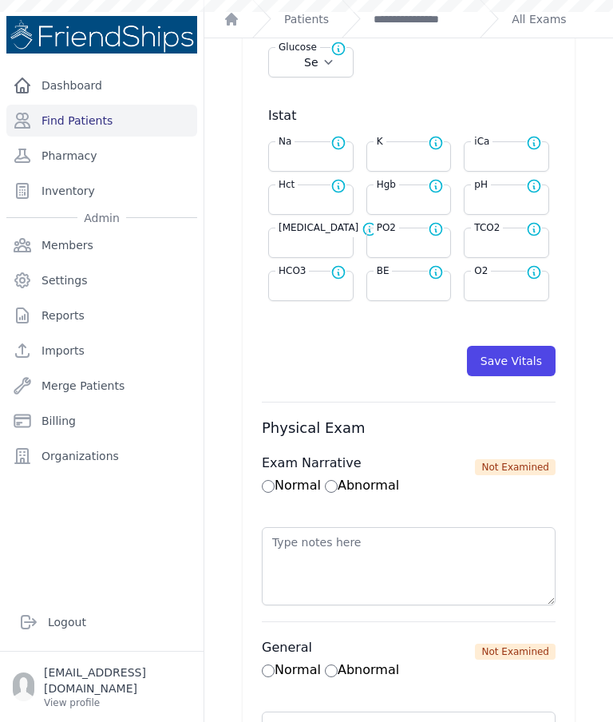
select select
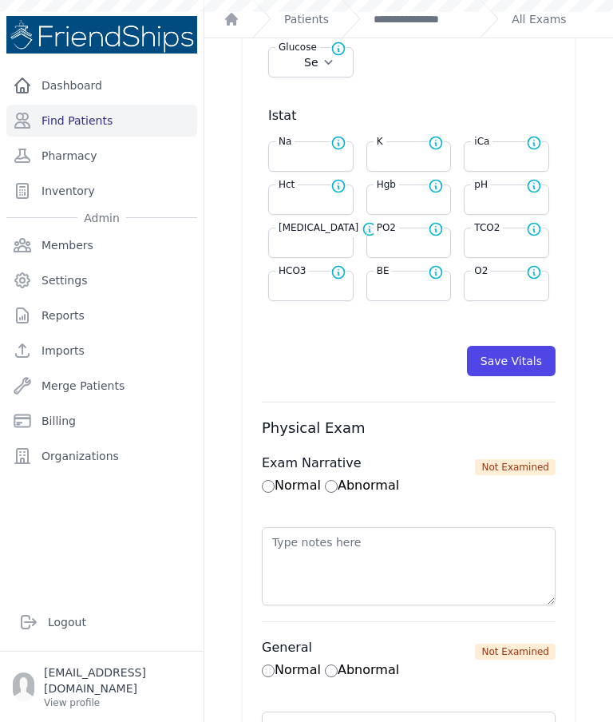
select select
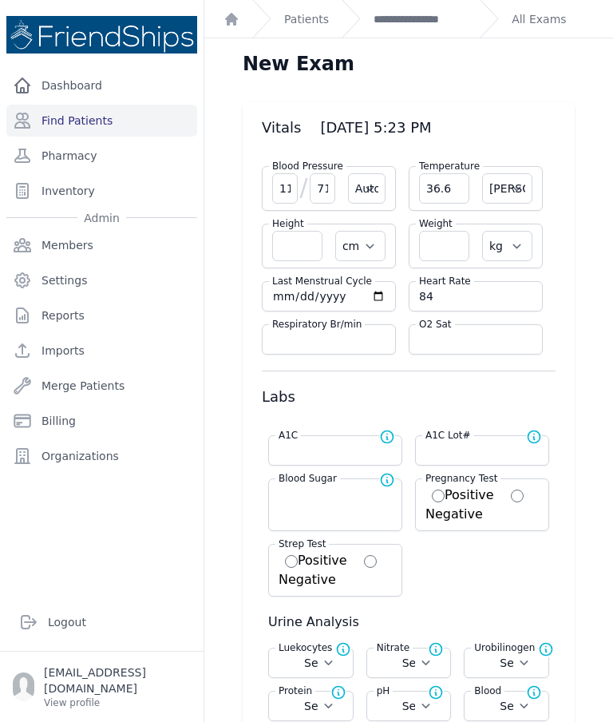
click at [414, 21] on link "**********" at bounding box center [420, 19] width 93 height 16
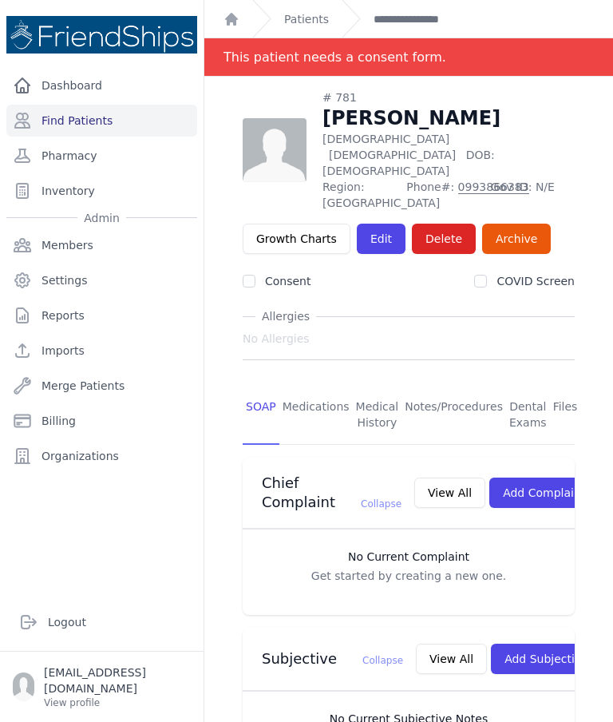
click at [395, 16] on link "**********" at bounding box center [420, 19] width 93 height 16
click at [307, 25] on link "Patients" at bounding box center [306, 19] width 45 height 16
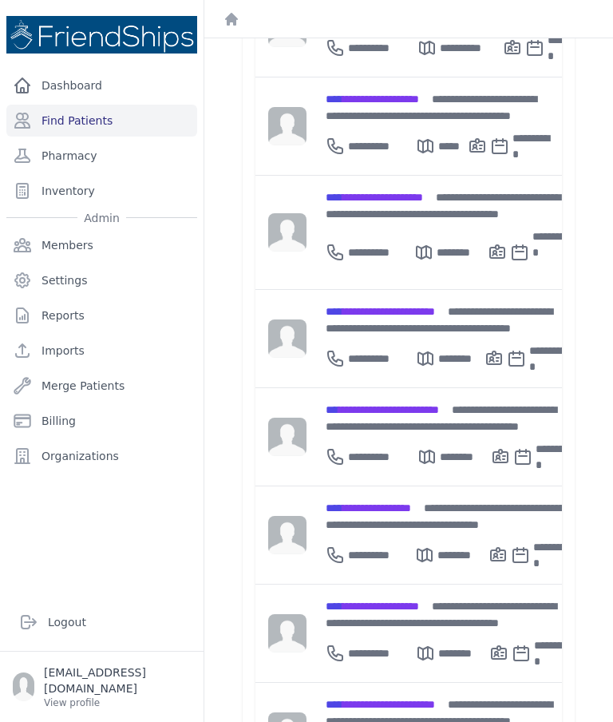
scroll to position [356, 0]
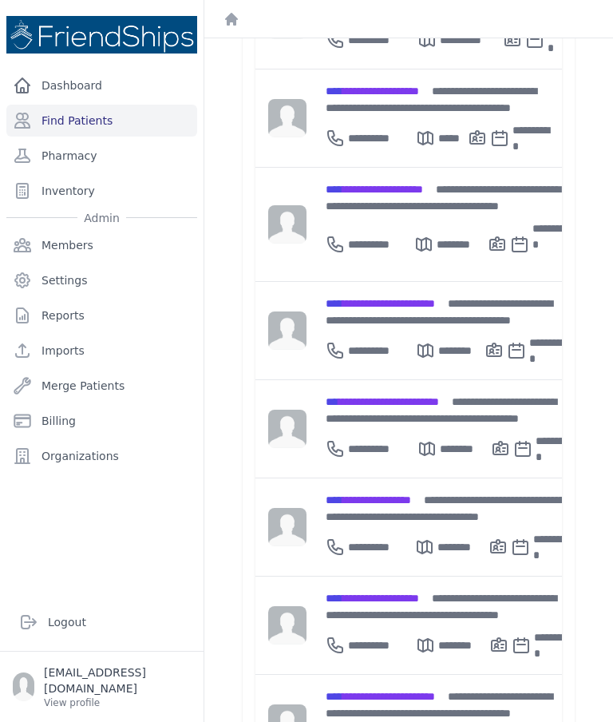
click at [391, 494] on span "**********" at bounding box center [368, 499] width 85 height 11
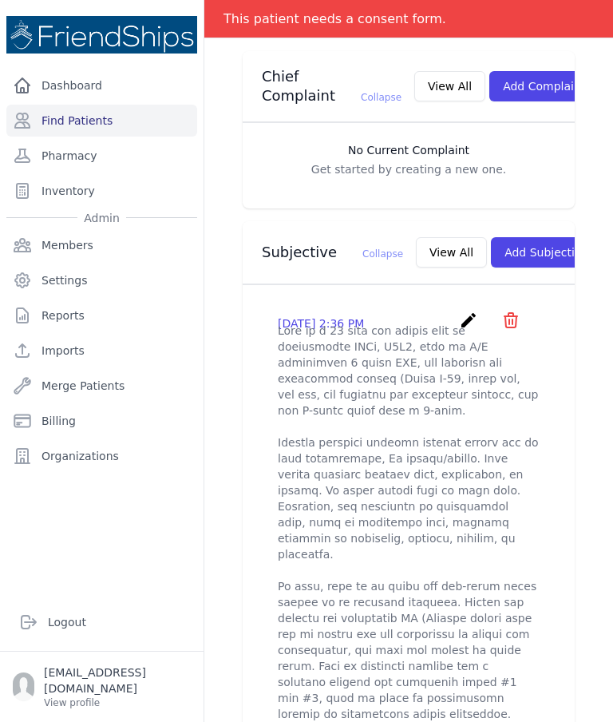
scroll to position [406, 0]
click at [416, 247] on button "View All" at bounding box center [451, 253] width 71 height 30
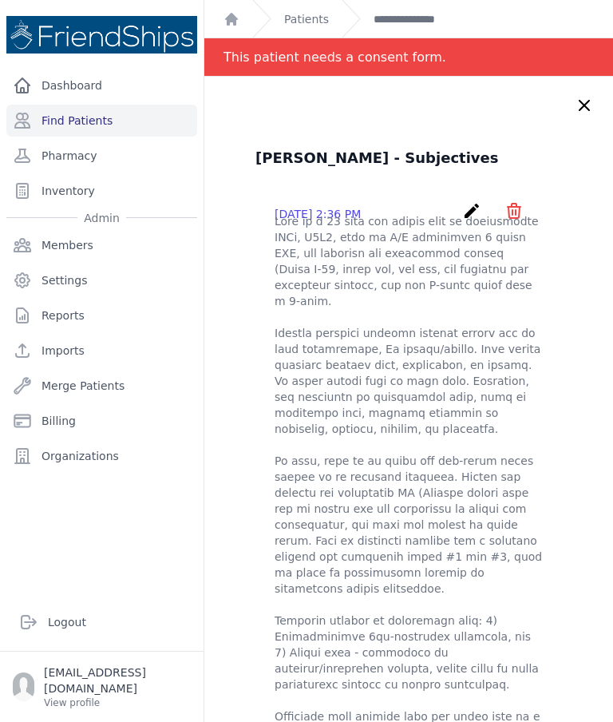
scroll to position [0, 0]
click at [577, 101] on icon at bounding box center [584, 105] width 19 height 19
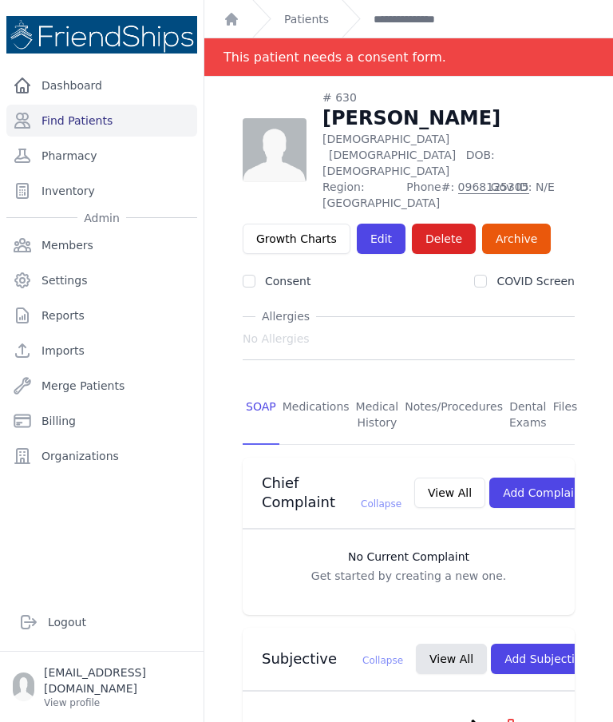
click at [309, 17] on link "Patients" at bounding box center [306, 19] width 45 height 16
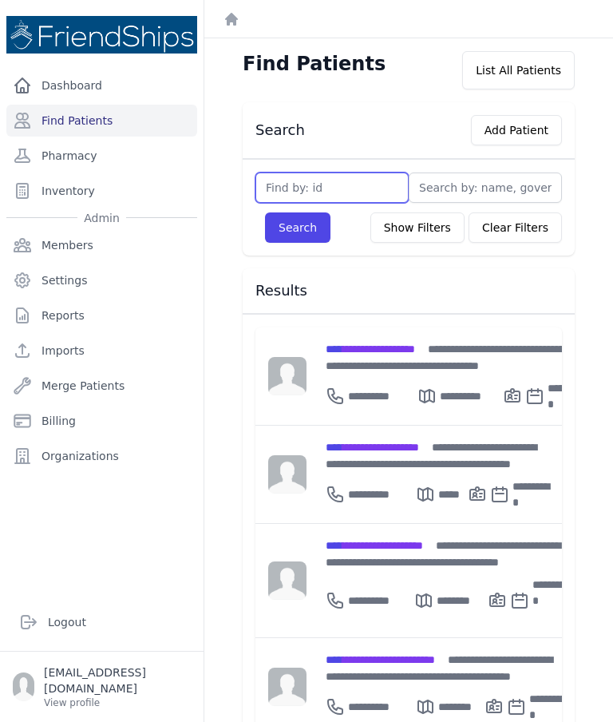
click at [355, 181] on input "text" at bounding box center [332, 187] width 153 height 30
type input "137"
click at [315, 228] on button "Search" at bounding box center [297, 227] width 65 height 30
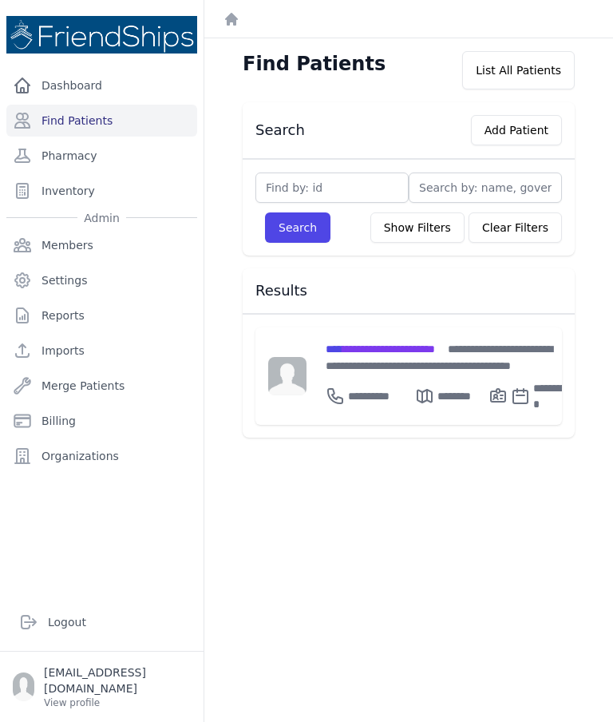
click at [435, 353] on span "**********" at bounding box center [380, 348] width 109 height 11
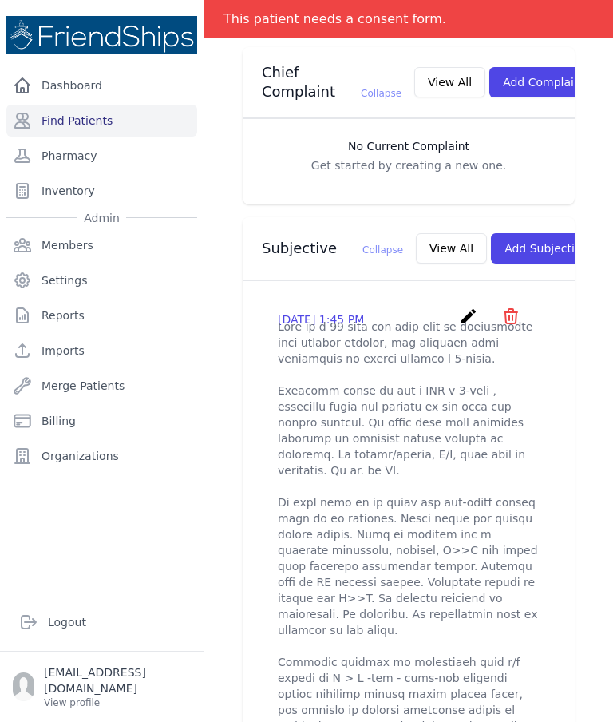
scroll to position [415, 0]
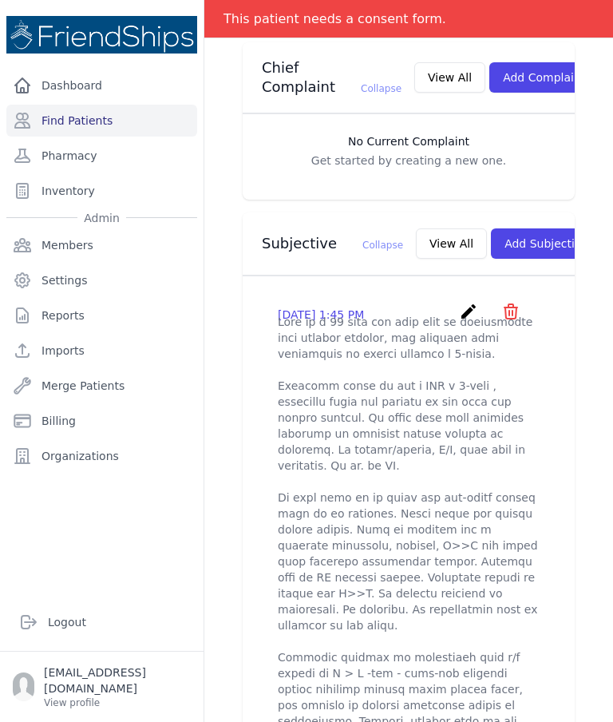
click at [416, 238] on button "View All" at bounding box center [451, 243] width 71 height 30
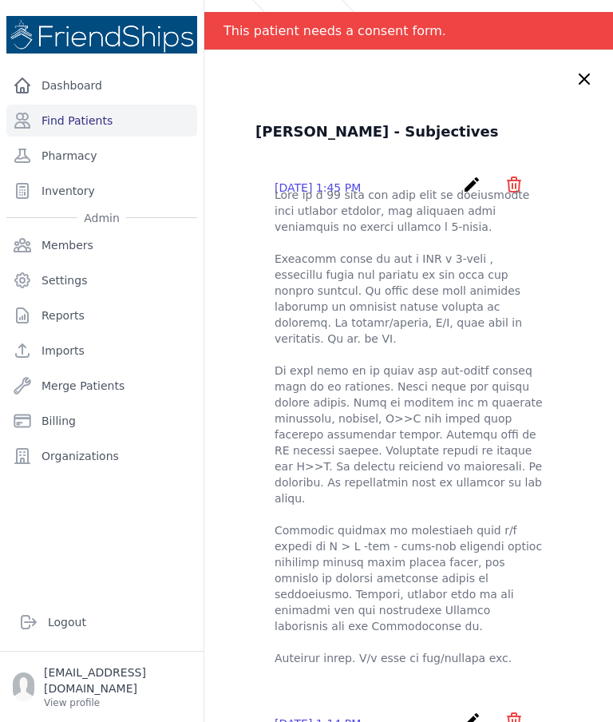
scroll to position [26, 0]
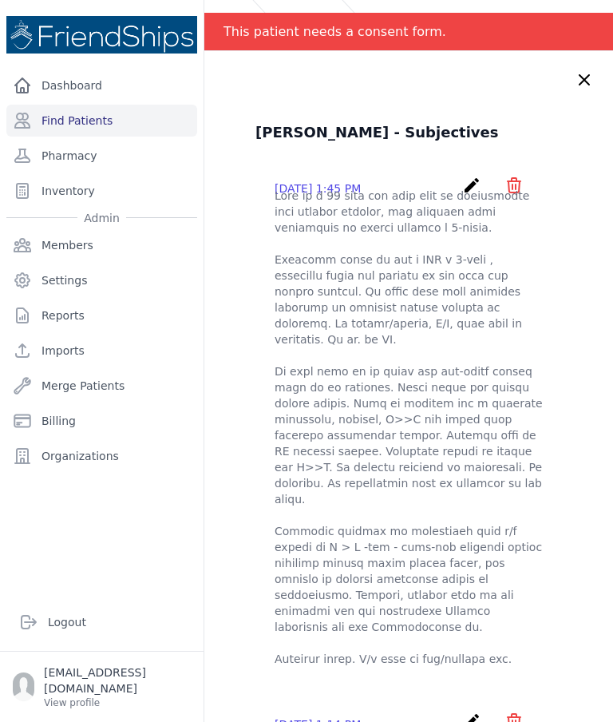
click at [576, 89] on icon at bounding box center [584, 79] width 19 height 19
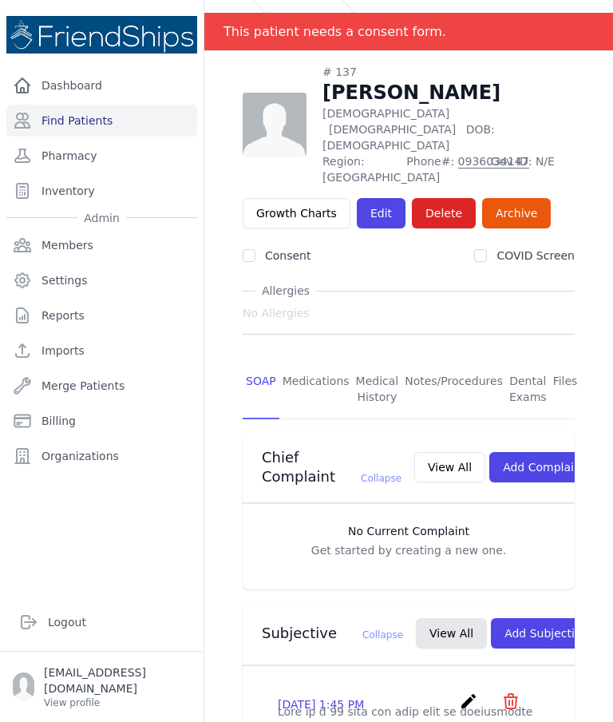
scroll to position [0, 0]
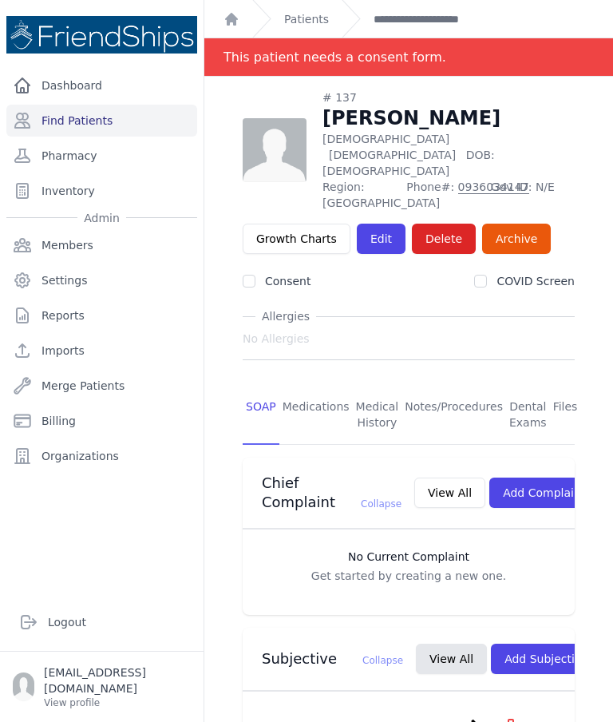
click at [311, 21] on link "Patients" at bounding box center [306, 19] width 45 height 16
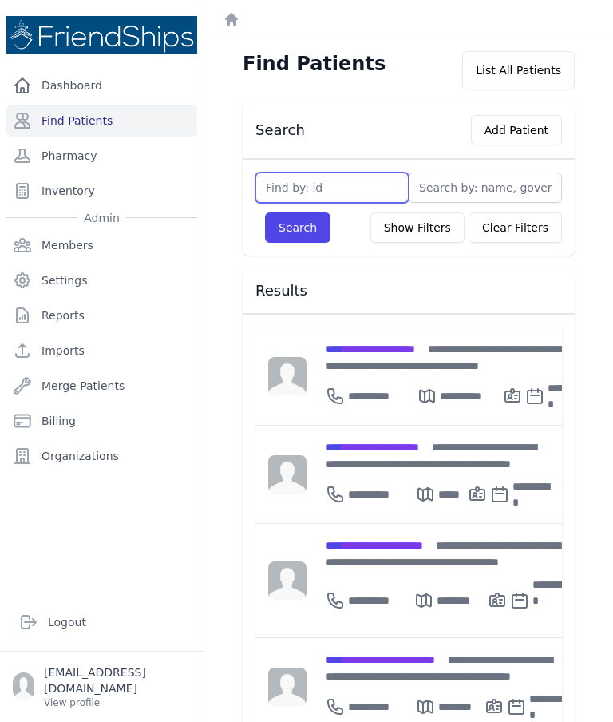
click at [323, 181] on input "text" at bounding box center [332, 187] width 153 height 30
type input "621"
click at [296, 233] on button "Search" at bounding box center [297, 227] width 65 height 30
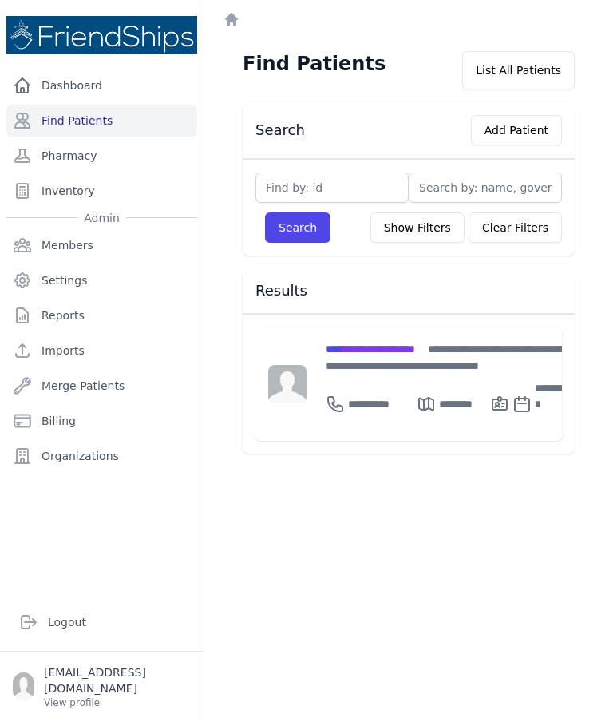
click at [407, 353] on span "**********" at bounding box center [370, 348] width 89 height 11
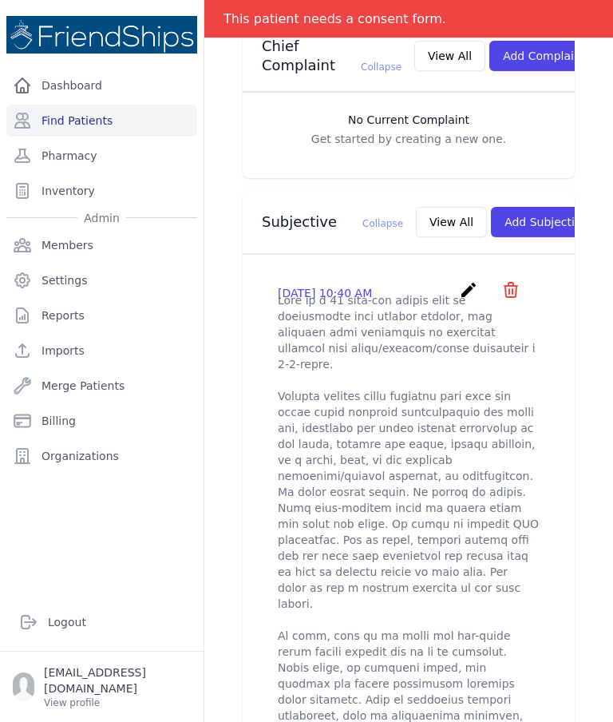
scroll to position [409, 0]
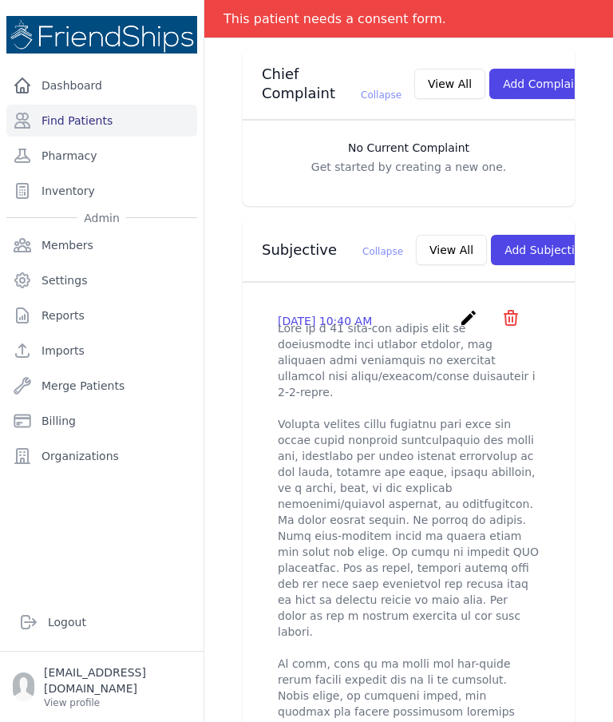
click at [416, 244] on button "View All" at bounding box center [451, 250] width 71 height 30
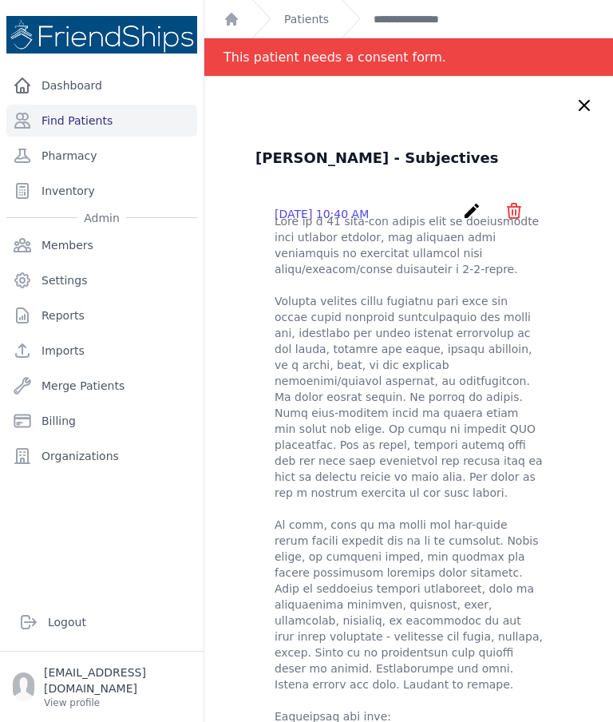
scroll to position [0, 0]
click at [575, 110] on icon at bounding box center [584, 105] width 19 height 19
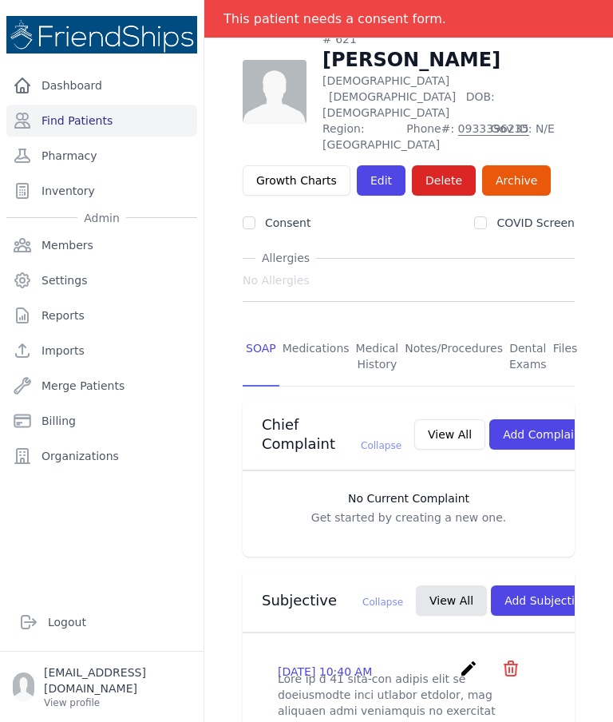
scroll to position [58, 0]
click at [499, 593] on button "Add Subjective" at bounding box center [546, 600] width 111 height 30
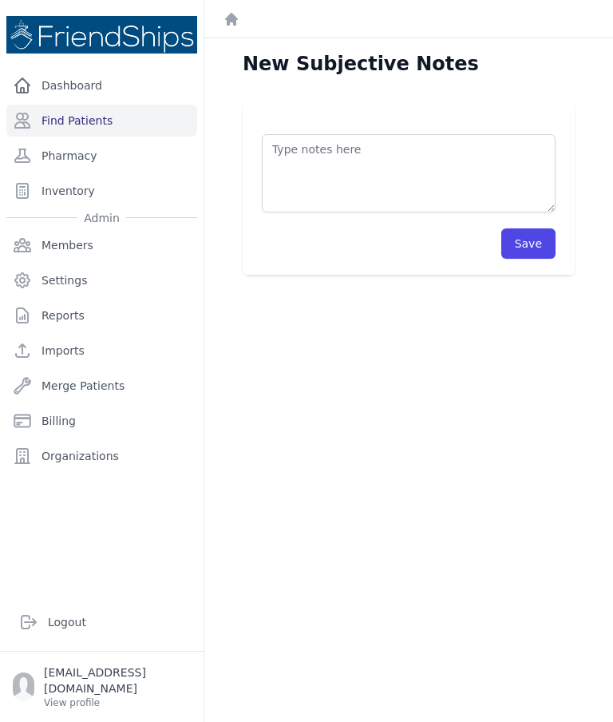
click at [418, 171] on textarea at bounding box center [409, 173] width 294 height 78
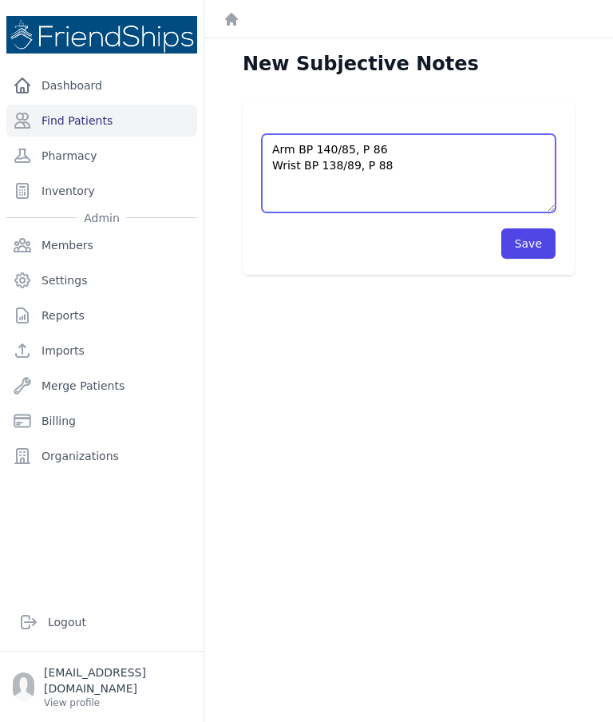
type textarea "Arm BP 140/85, P 86 Wrist BP 138/89, P 88"
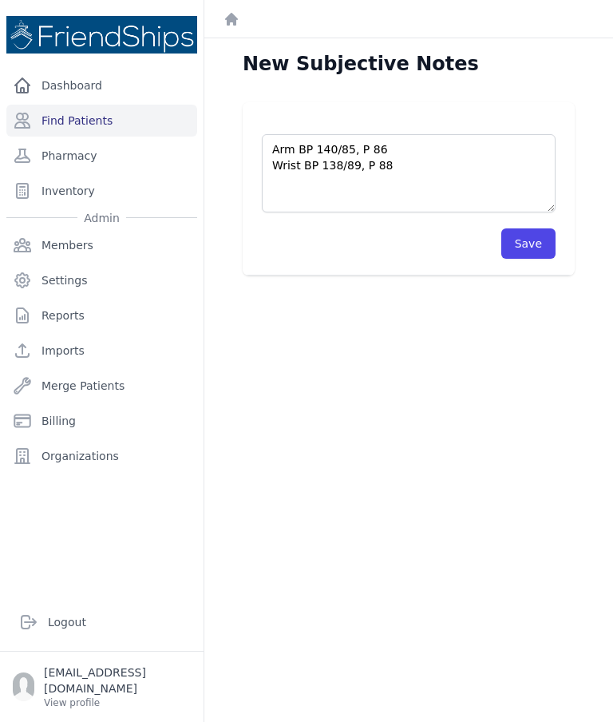
click at [530, 241] on button "Save" at bounding box center [529, 243] width 54 height 30
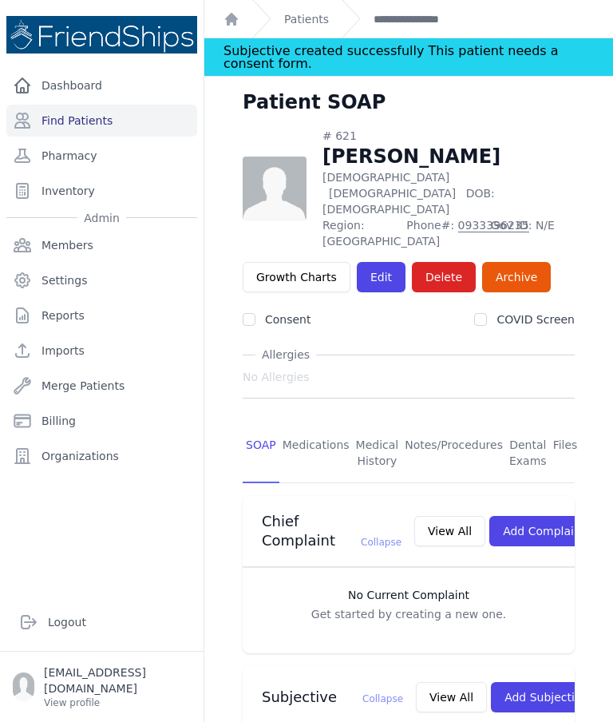
click at [306, 19] on link "Patients" at bounding box center [306, 19] width 45 height 16
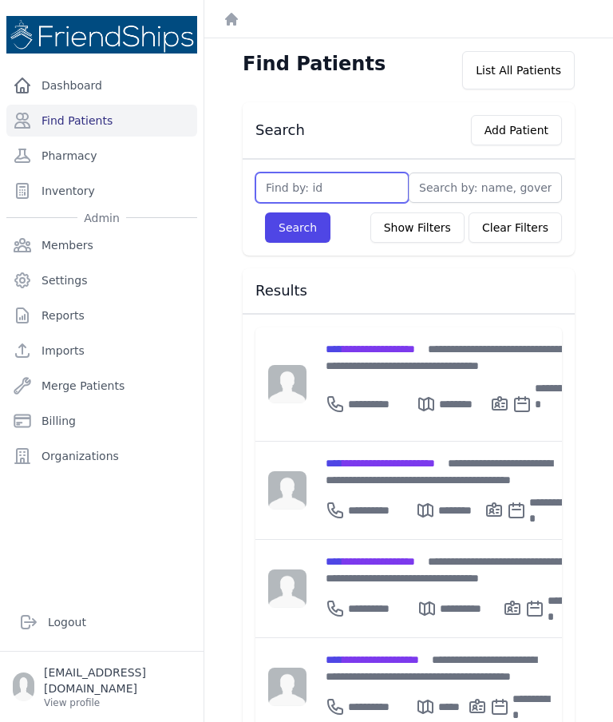
click at [350, 188] on input "text" at bounding box center [332, 187] width 153 height 30
type input "577"
click at [310, 225] on button "Search" at bounding box center [297, 227] width 65 height 30
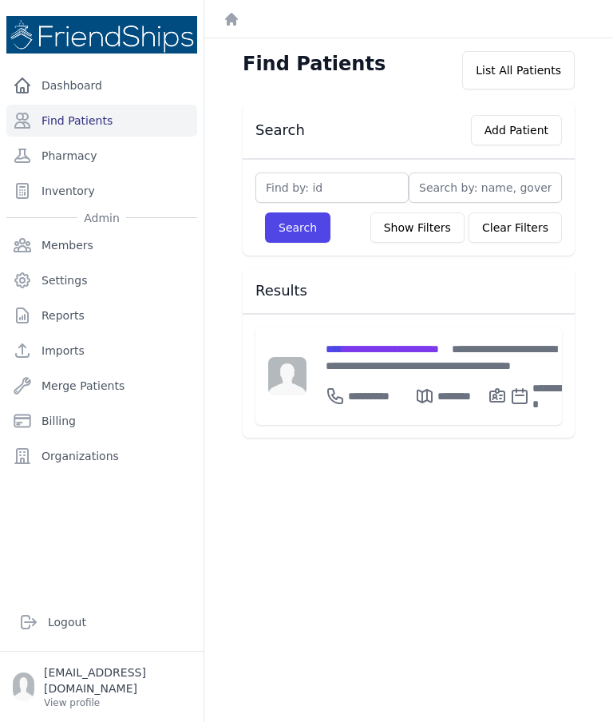
click at [394, 345] on span "**********" at bounding box center [382, 348] width 113 height 11
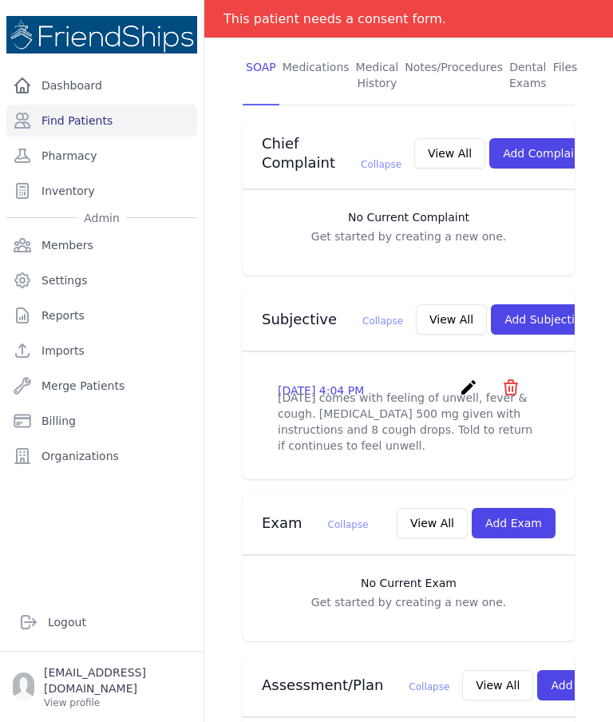
scroll to position [339, 0]
click at [523, 304] on button "Add Subjective" at bounding box center [546, 319] width 111 height 30
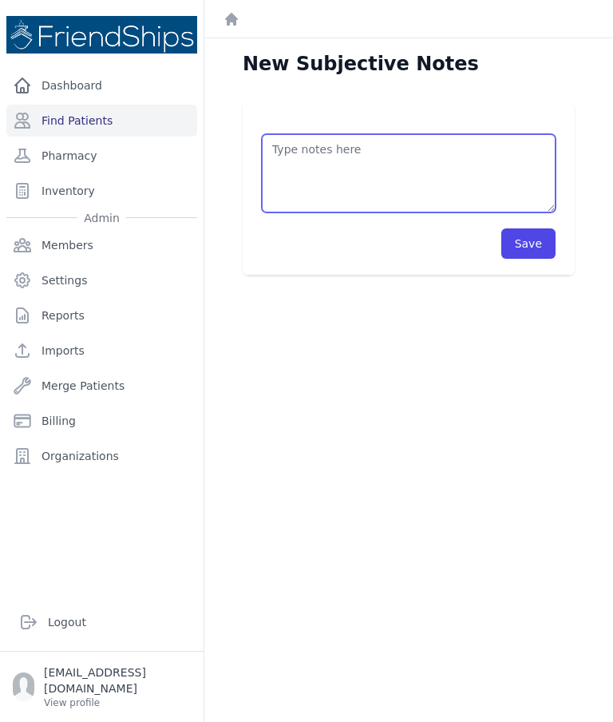
click at [430, 134] on textarea at bounding box center [409, 173] width 294 height 78
click at [365, 134] on textarea "Pt didn’t show up to the clinic as scheduled" at bounding box center [409, 173] width 294 height 78
click at [555, 134] on textarea "Pt didn’t show up today to the clinic as scheduled" at bounding box center [409, 173] width 294 height 78
type textarea "Pt didn’t show up today to the clinic as scheduled."
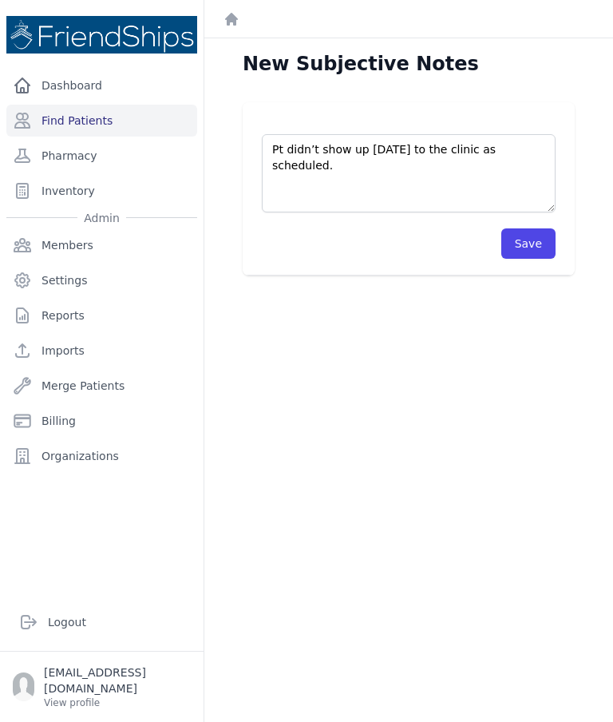
click at [537, 228] on button "Save" at bounding box center [529, 243] width 54 height 30
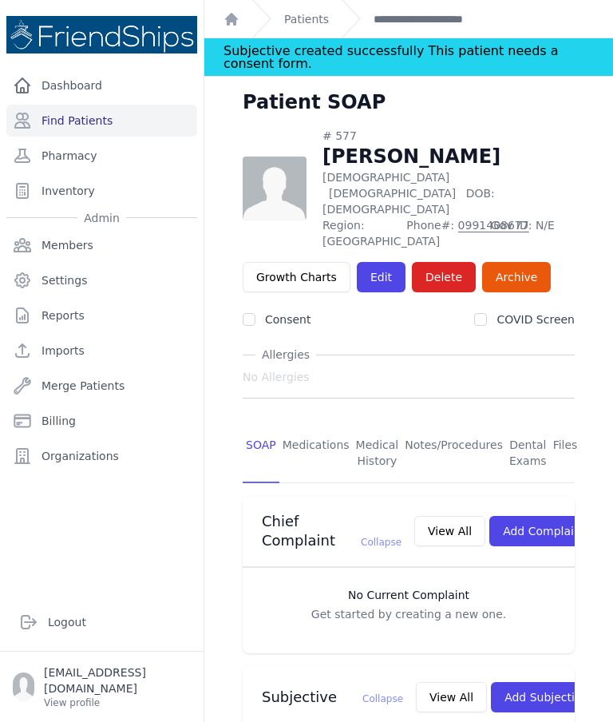
click at [109, 105] on link "Find Patients" at bounding box center [101, 121] width 191 height 32
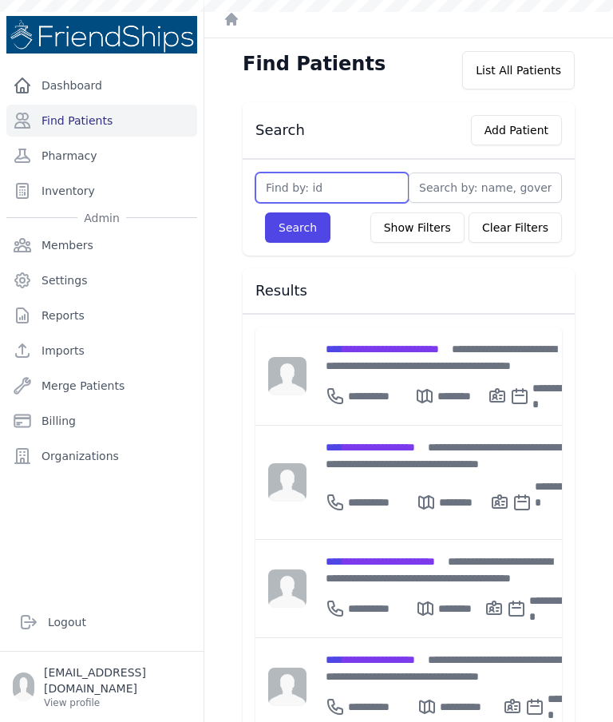
click at [359, 188] on input "text" at bounding box center [332, 187] width 153 height 30
type input "103"
click at [299, 227] on button "Search" at bounding box center [297, 227] width 65 height 30
click at [372, 178] on input "text" at bounding box center [332, 187] width 153 height 30
type input "103"
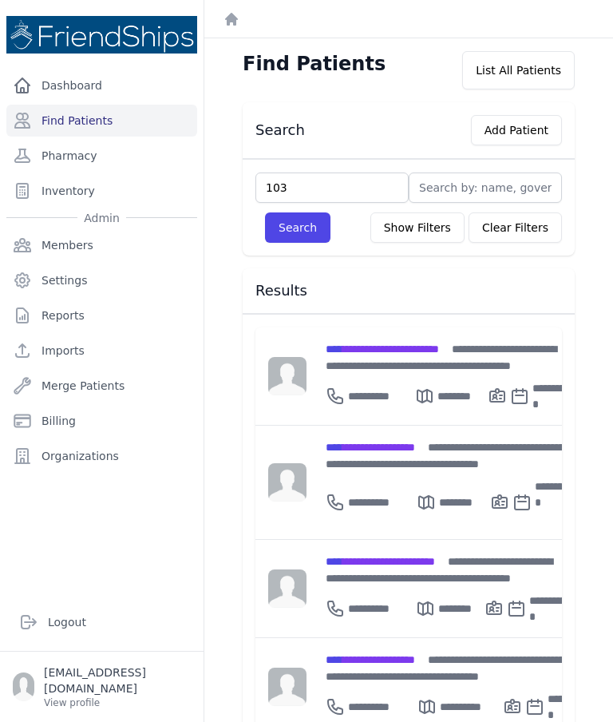
click at [298, 238] on button "Search" at bounding box center [297, 227] width 65 height 30
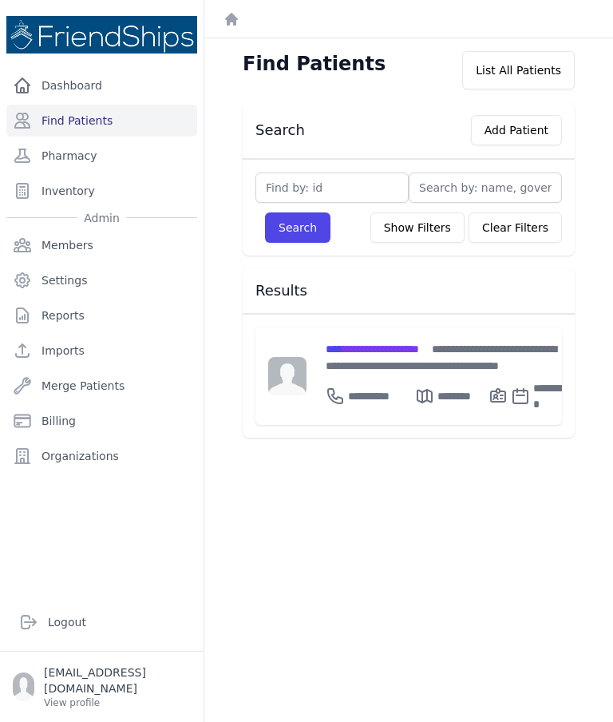
click at [403, 346] on span "**********" at bounding box center [372, 348] width 93 height 11
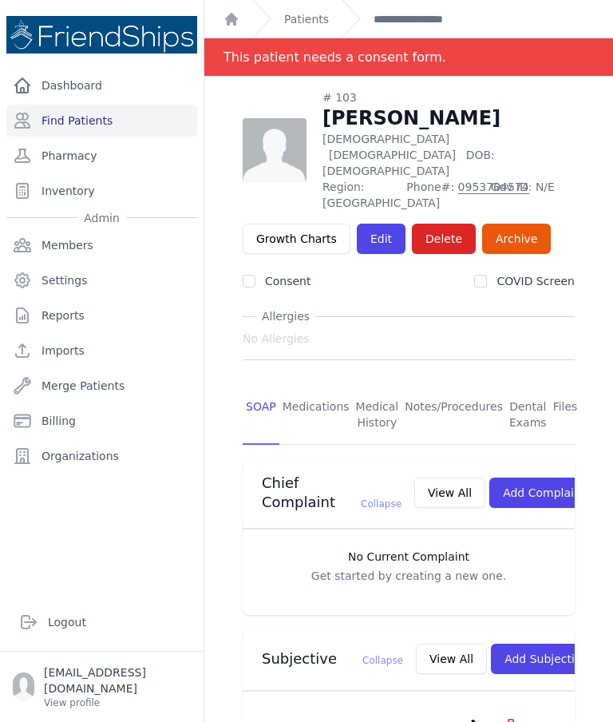
click at [307, 19] on link "Patients" at bounding box center [306, 19] width 45 height 16
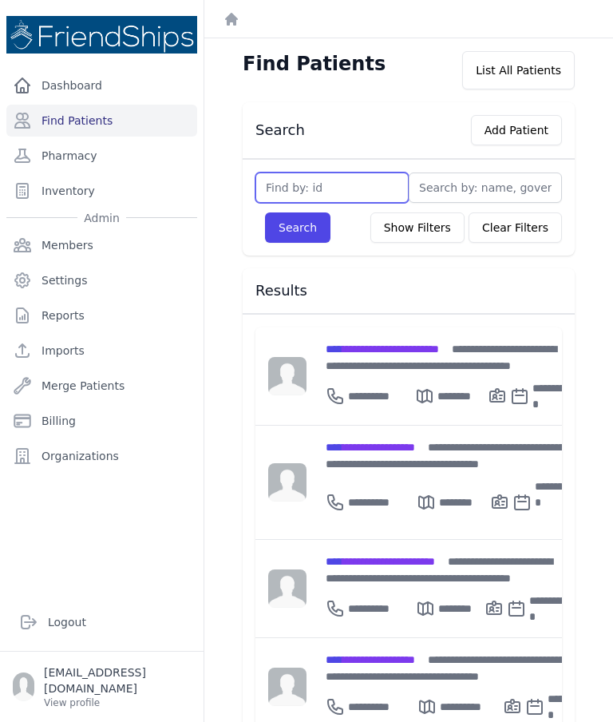
click at [352, 188] on input "text" at bounding box center [332, 187] width 153 height 30
type input "584"
click at [301, 230] on button "Search" at bounding box center [297, 227] width 65 height 30
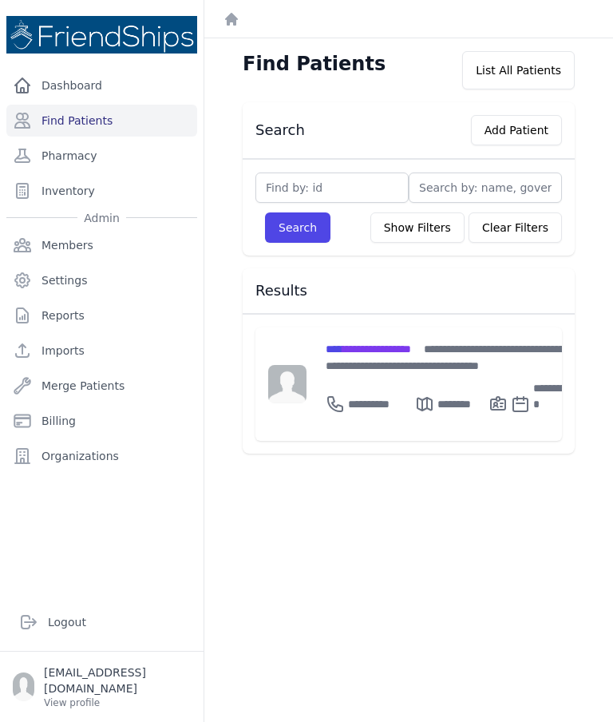
click at [390, 346] on span "**********" at bounding box center [368, 348] width 85 height 11
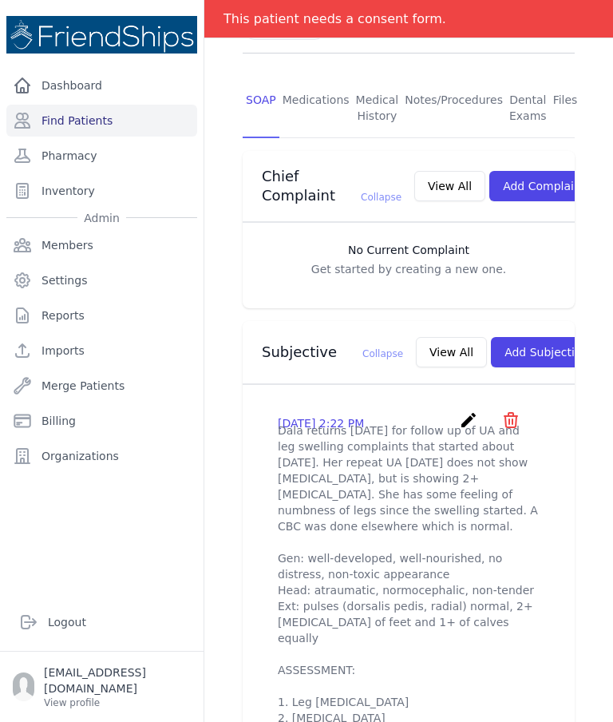
scroll to position [287, 0]
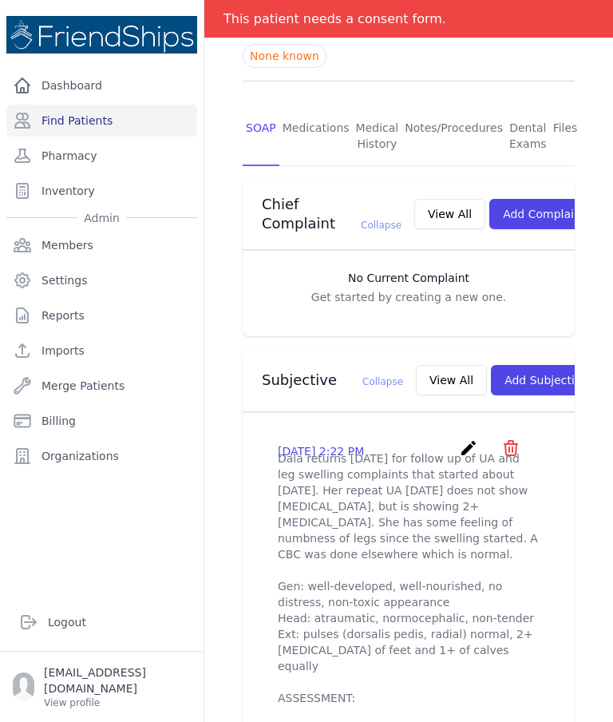
click at [509, 379] on button "Add Subjective" at bounding box center [546, 380] width 111 height 30
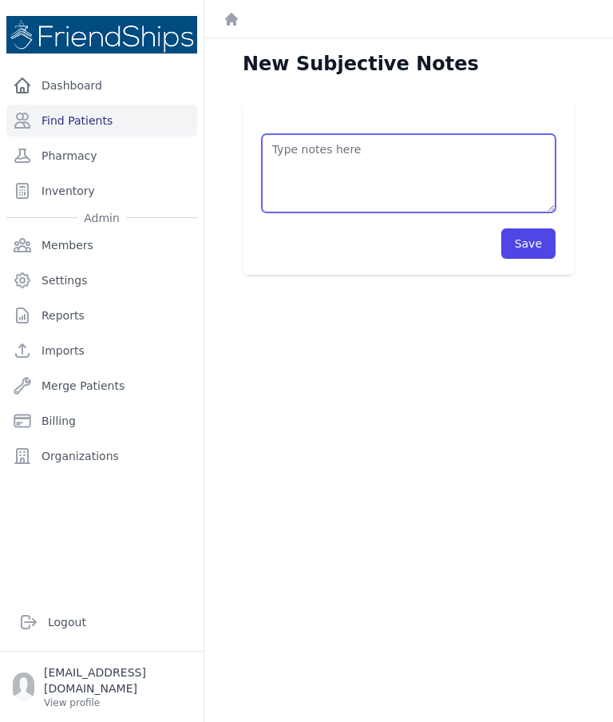
click at [430, 172] on textarea at bounding box center [409, 173] width 294 height 78
type textarea "Pt didn’t show up to the clinic today as scheduled."
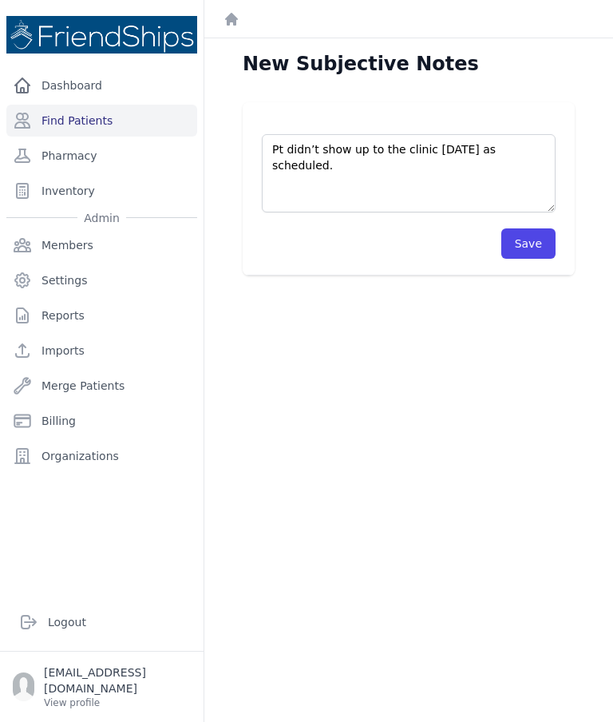
click at [530, 237] on button "Save" at bounding box center [529, 243] width 54 height 30
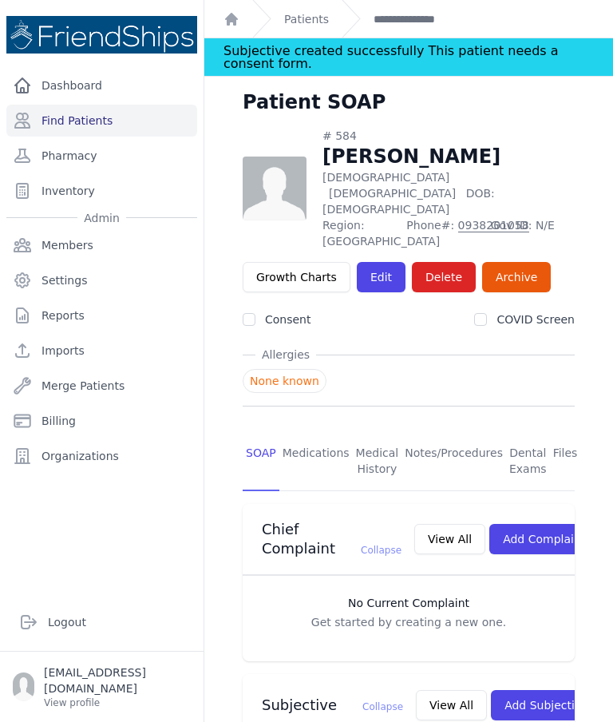
click at [308, 19] on link "Patients" at bounding box center [306, 19] width 45 height 16
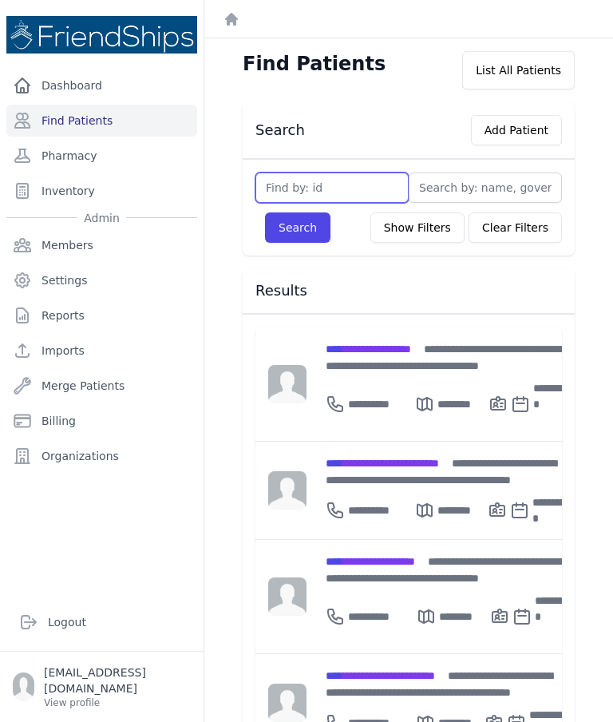
click at [304, 177] on input "text" at bounding box center [332, 187] width 153 height 30
type input "410"
click at [291, 237] on button "Search" at bounding box center [297, 227] width 65 height 30
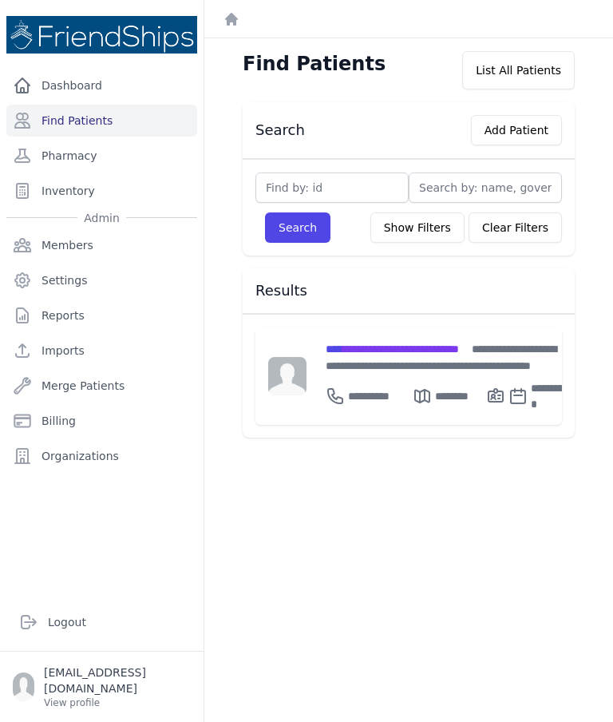
click at [434, 355] on span "**********" at bounding box center [392, 348] width 133 height 11
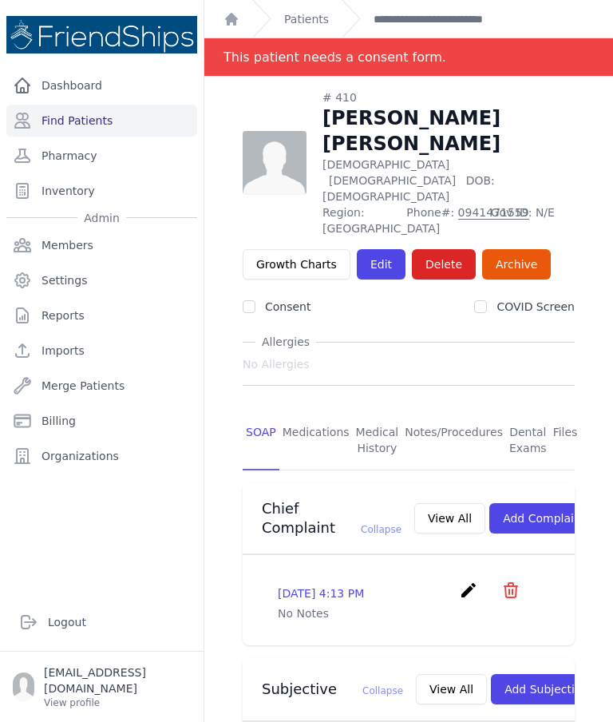
click at [306, 19] on link "Patients" at bounding box center [306, 19] width 45 height 16
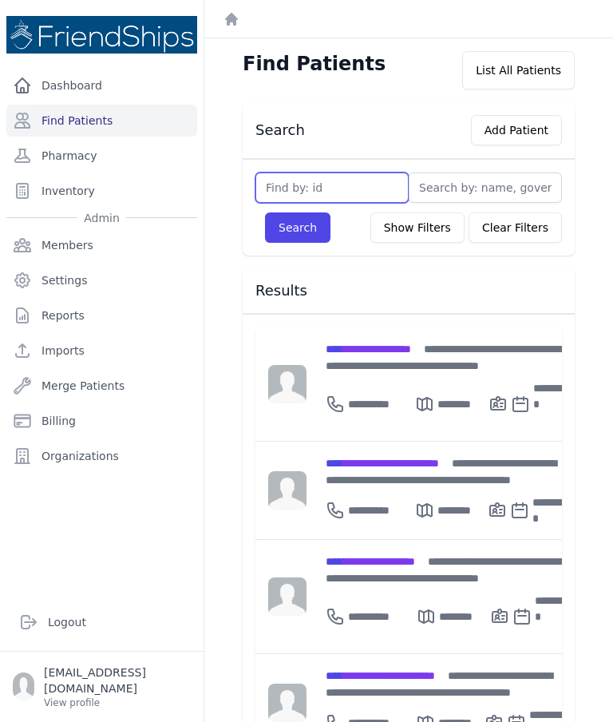
click at [335, 189] on input "text" at bounding box center [332, 187] width 153 height 30
type input "643"
click at [302, 225] on button "Search" at bounding box center [297, 227] width 65 height 30
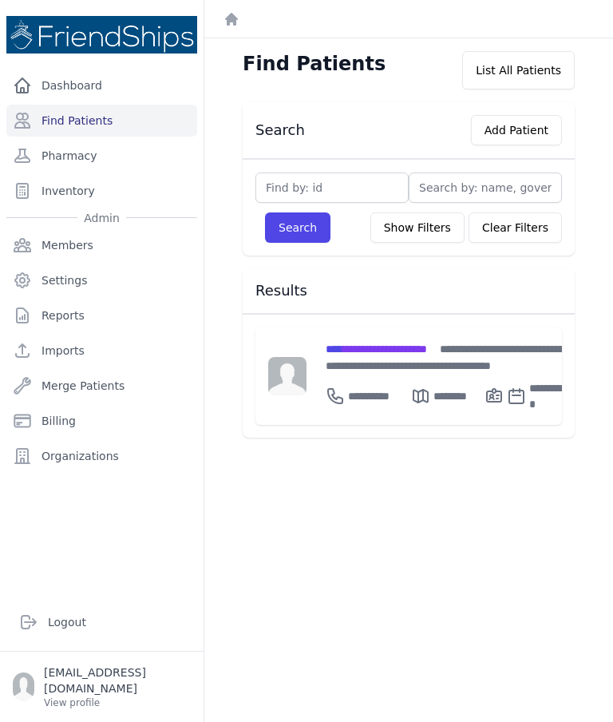
click at [378, 340] on div "**********" at bounding box center [447, 357] width 242 height 34
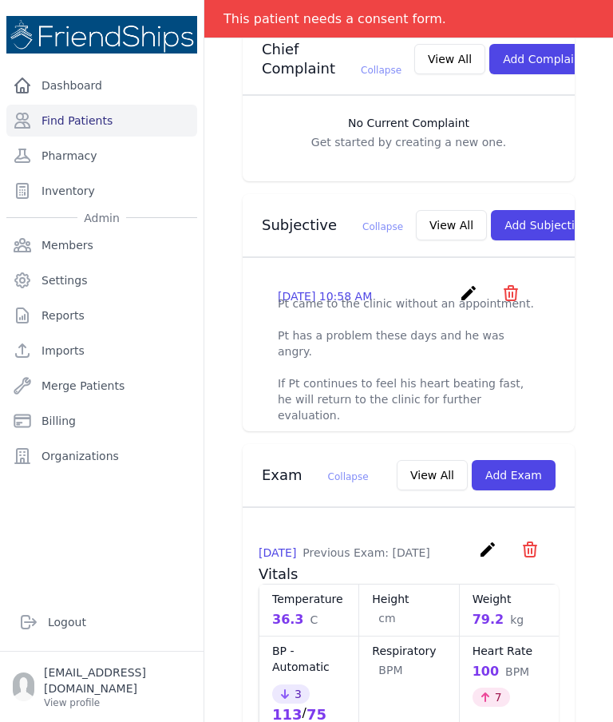
scroll to position [434, 0]
click at [532, 217] on button "Add Subjective" at bounding box center [546, 224] width 111 height 30
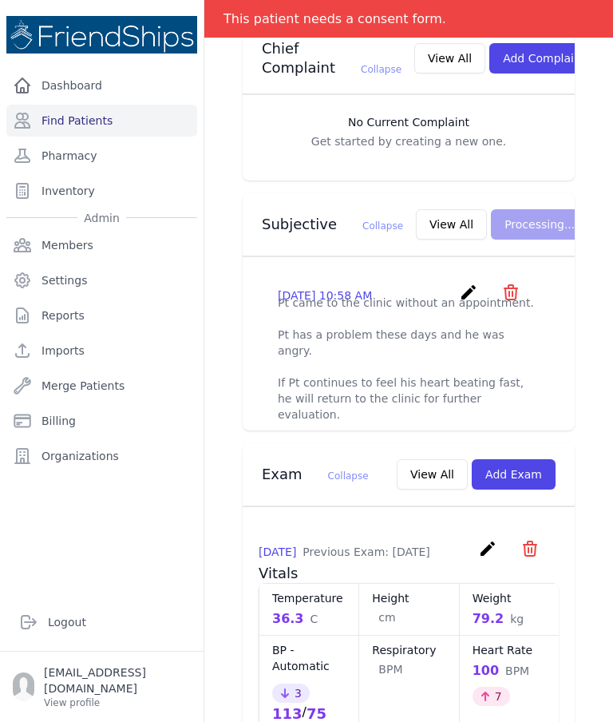
scroll to position [0, 0]
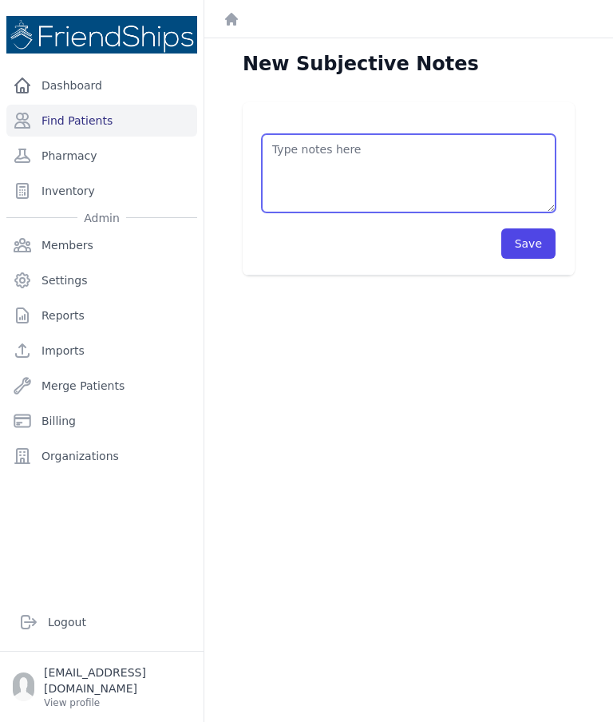
click at [450, 188] on textarea at bounding box center [409, 173] width 294 height 78
type textarea "Pt didn’t show up to the clinic as scheduled today."
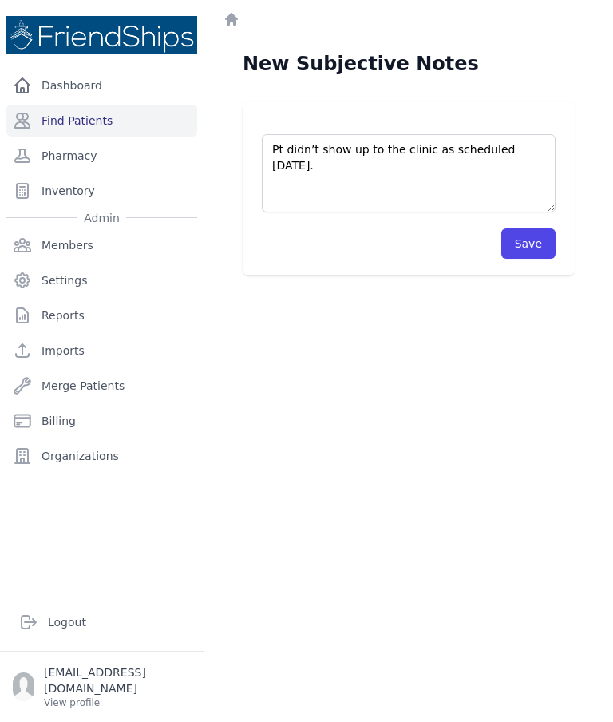
click at [543, 240] on button "Save" at bounding box center [529, 243] width 54 height 30
click at [542, 241] on button "Save" at bounding box center [529, 243] width 54 height 30
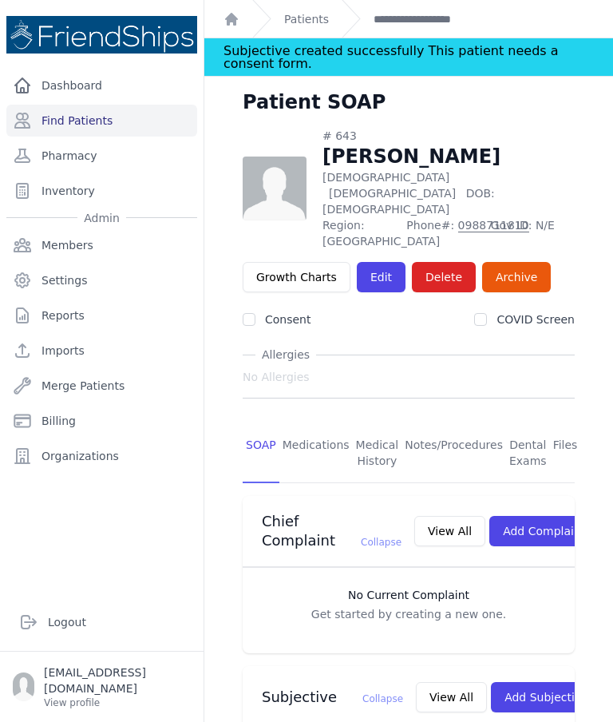
click at [121, 121] on link "Find Patients" at bounding box center [101, 121] width 191 height 32
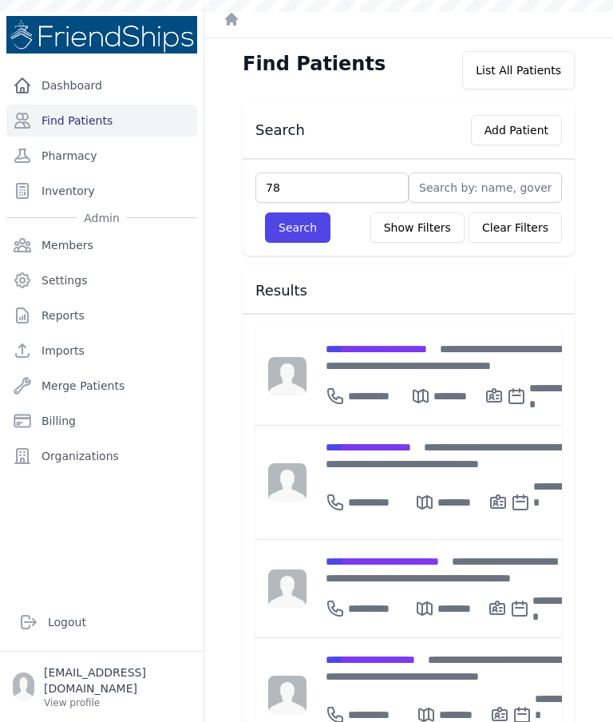
type input "780"
click at [296, 225] on button "Search" at bounding box center [297, 227] width 65 height 30
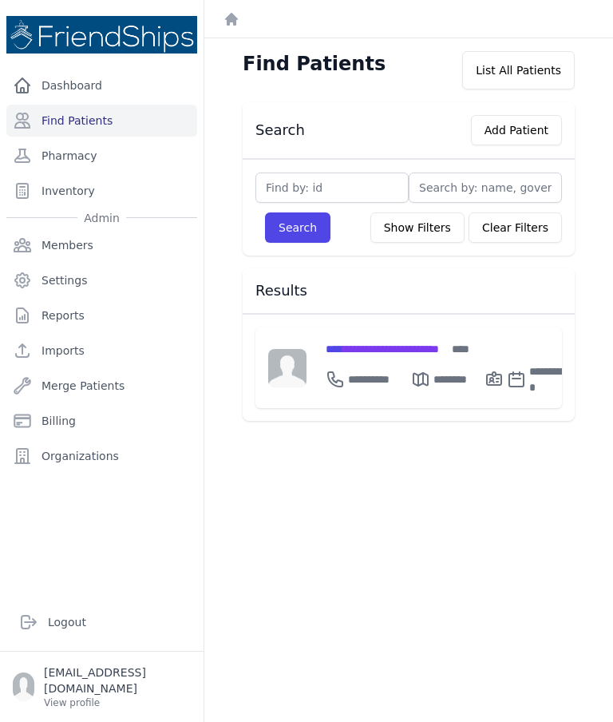
click at [414, 345] on span "**********" at bounding box center [382, 348] width 113 height 11
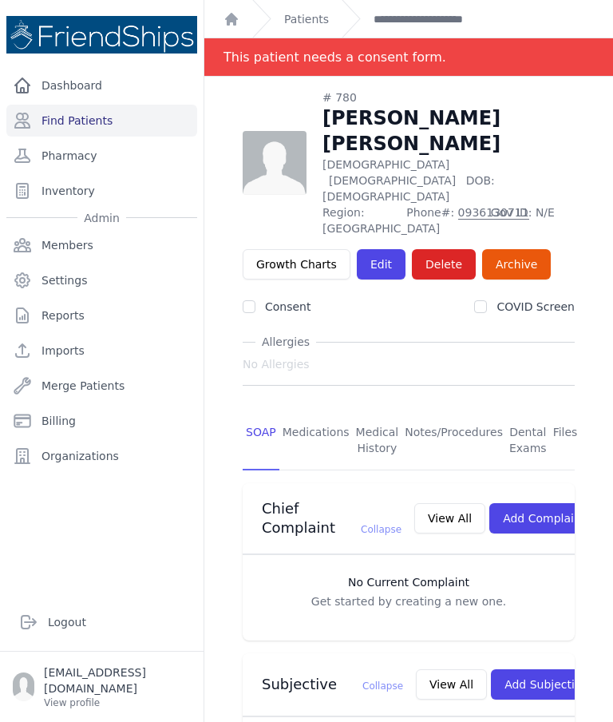
click at [311, 17] on link "Patients" at bounding box center [306, 19] width 45 height 16
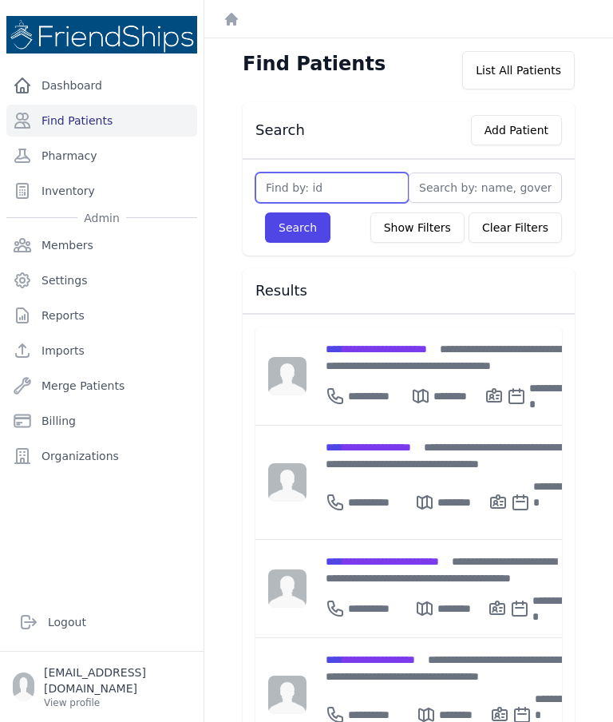
click at [356, 195] on input "text" at bounding box center [332, 187] width 153 height 30
type input "4"
click at [288, 229] on button "Search" at bounding box center [297, 227] width 65 height 30
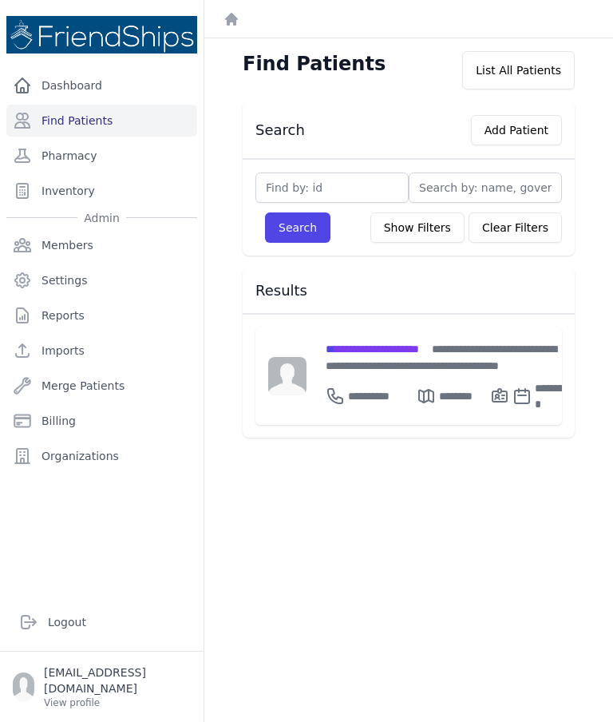
click at [402, 343] on span "**********" at bounding box center [372, 348] width 93 height 11
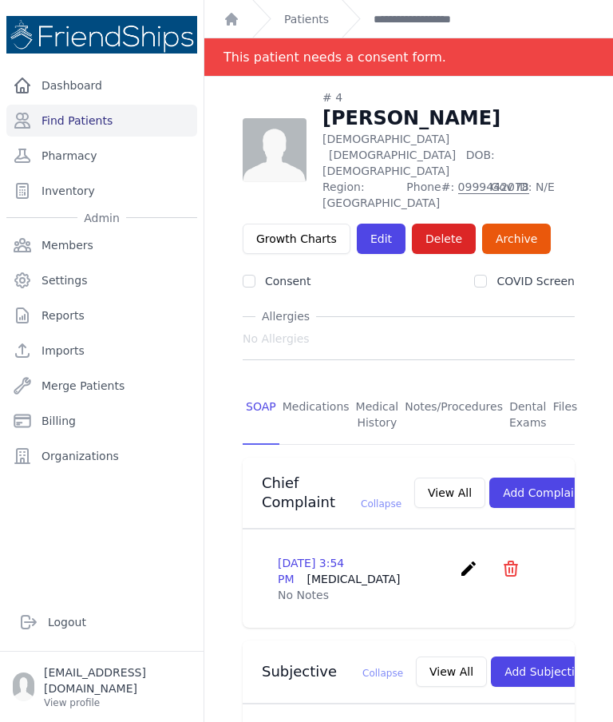
click at [311, 21] on link "Patients" at bounding box center [306, 19] width 45 height 16
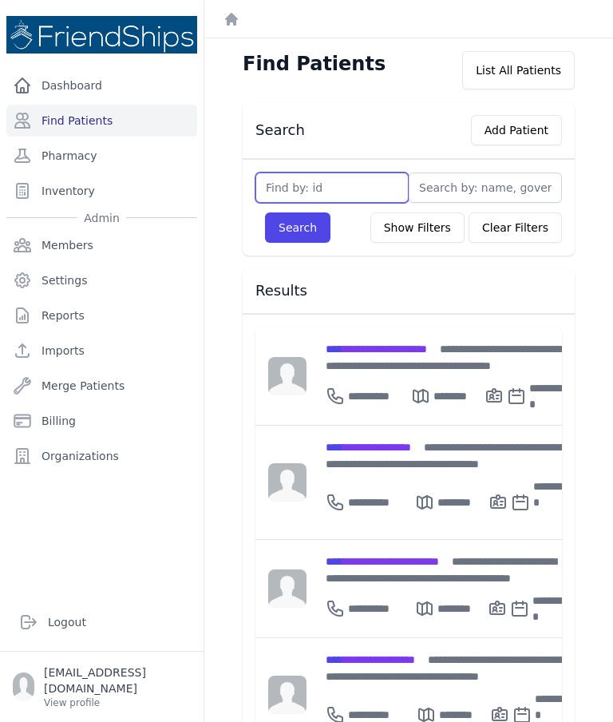
click at [347, 193] on input "text" at bounding box center [332, 187] width 153 height 30
